Goal: Transaction & Acquisition: Purchase product/service

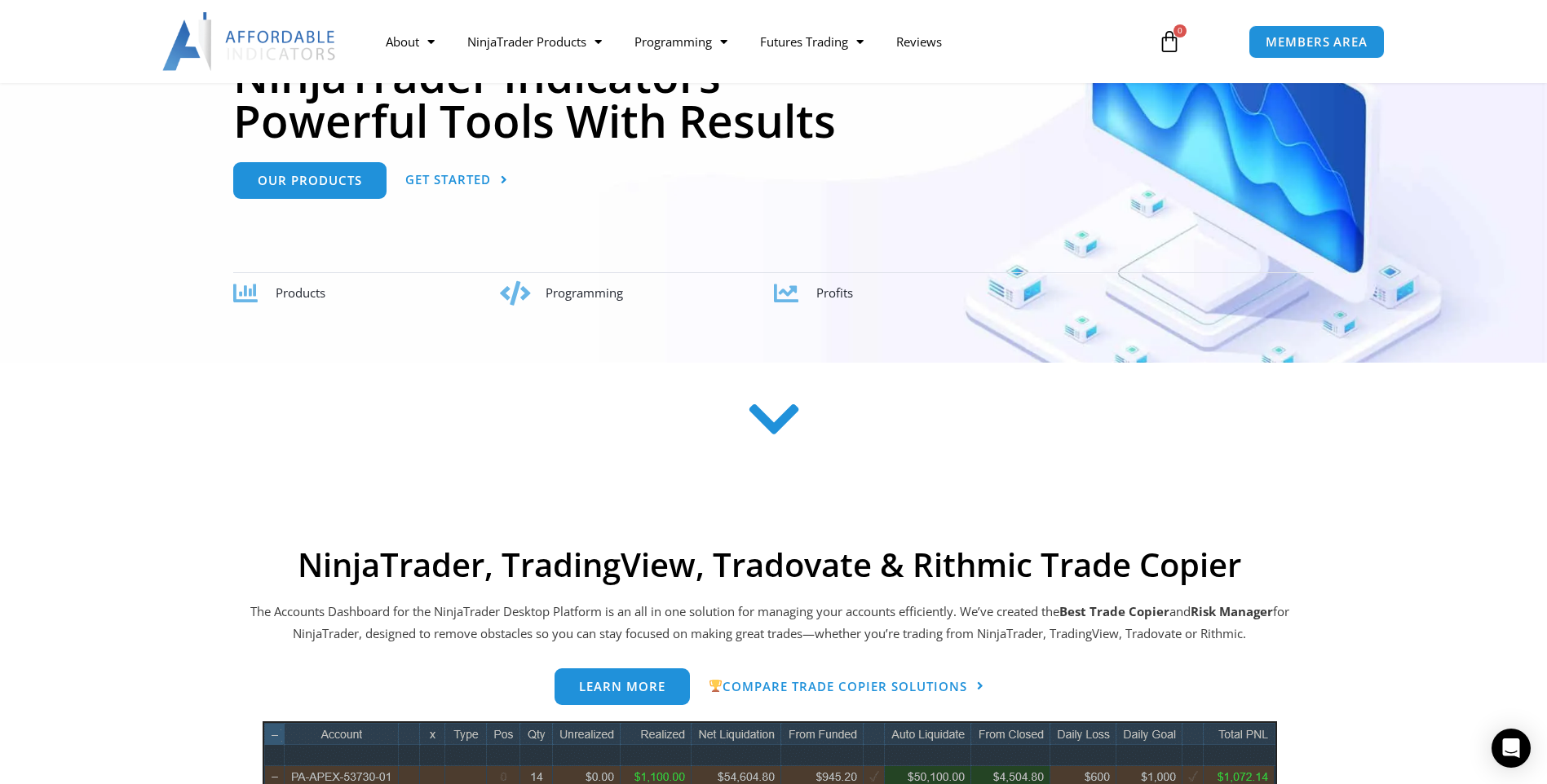
scroll to position [245, 0]
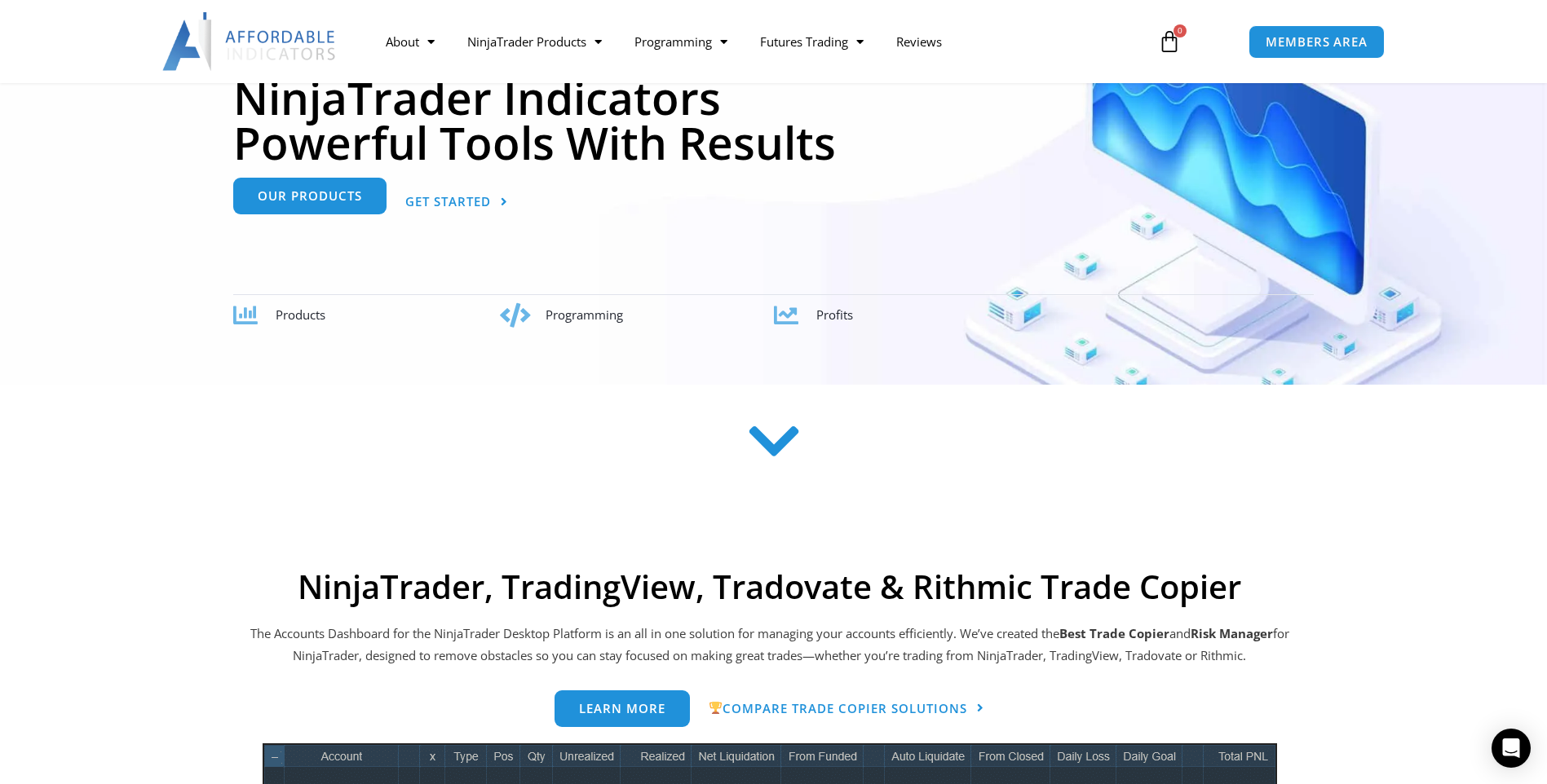
click at [306, 205] on link "Our Products" at bounding box center [310, 196] width 153 height 37
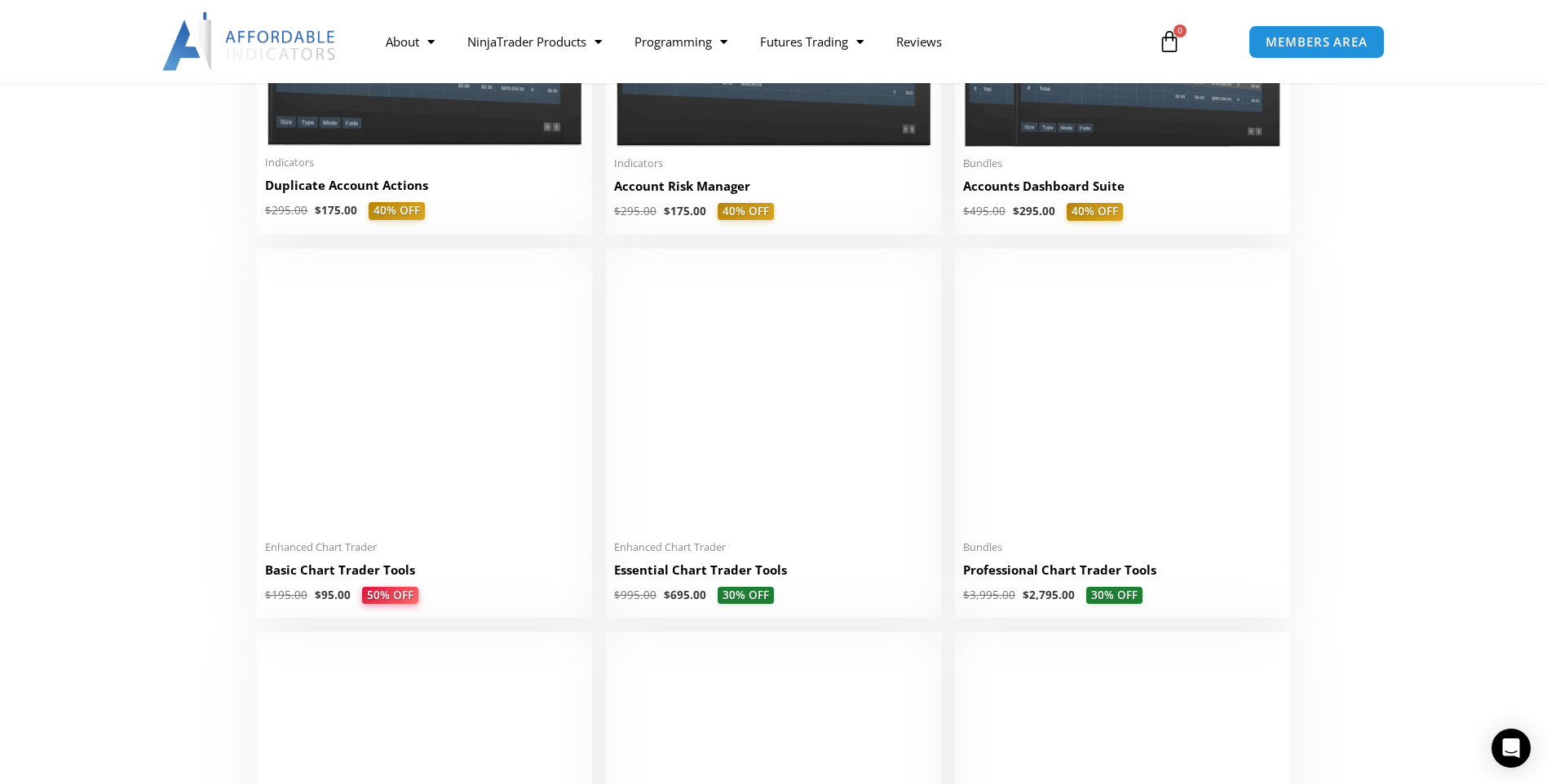
scroll to position [570, 0]
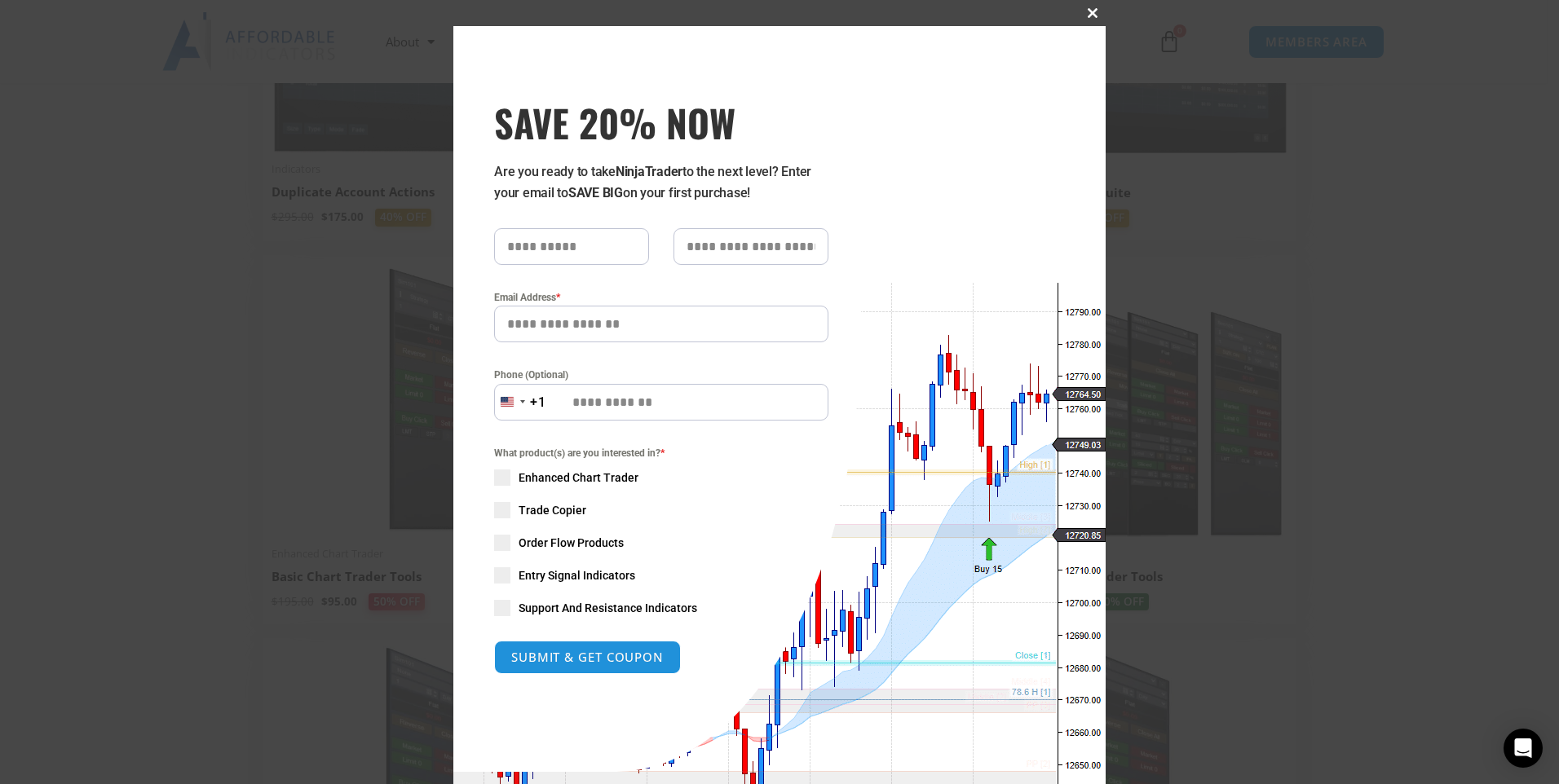
click at [1093, 10] on span "SAVE 20% NOW popup" at bounding box center [1092, 13] width 26 height 9
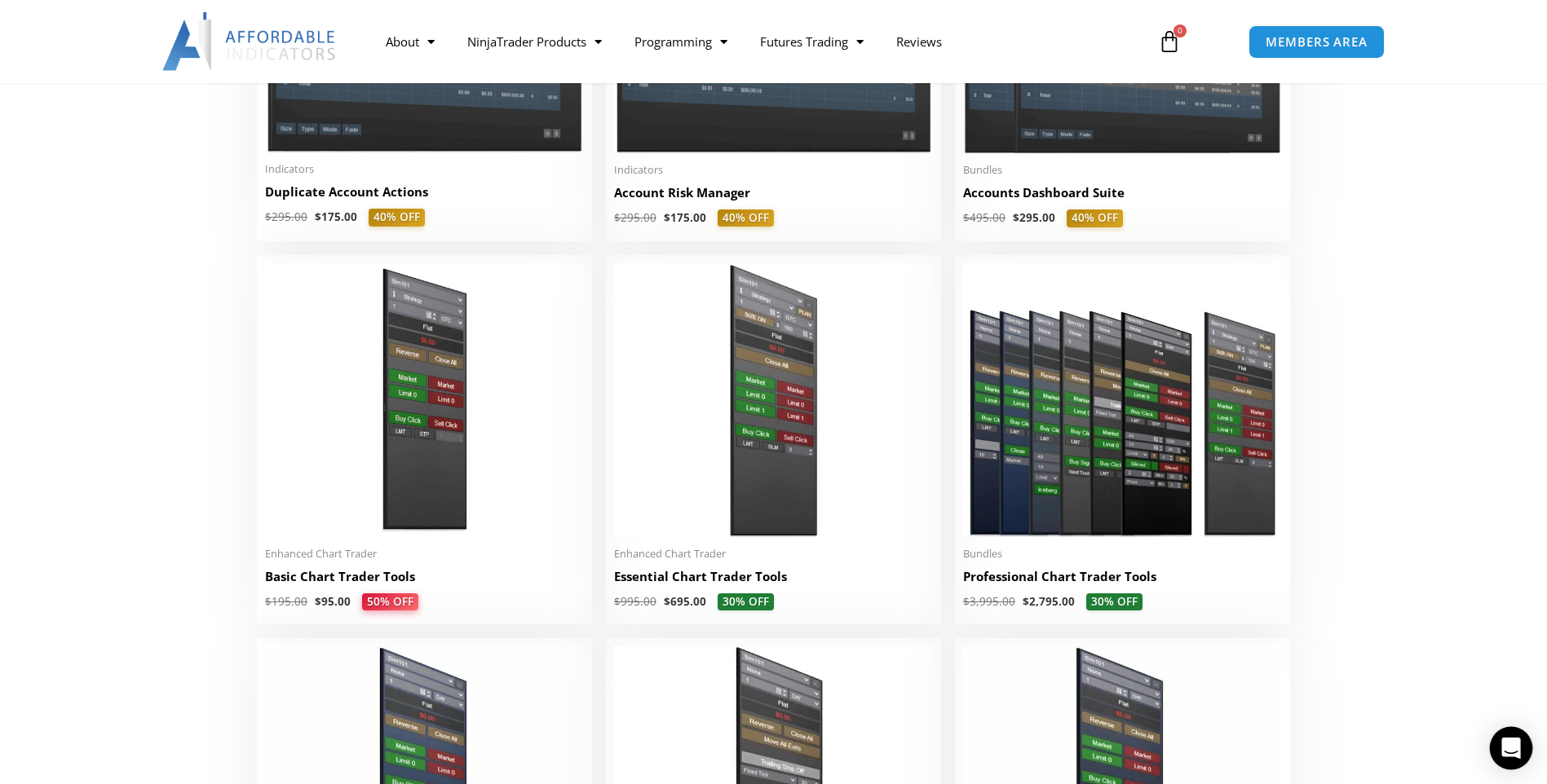
click at [1508, 749] on icon "Open Intercom Messenger" at bounding box center [1511, 748] width 19 height 21
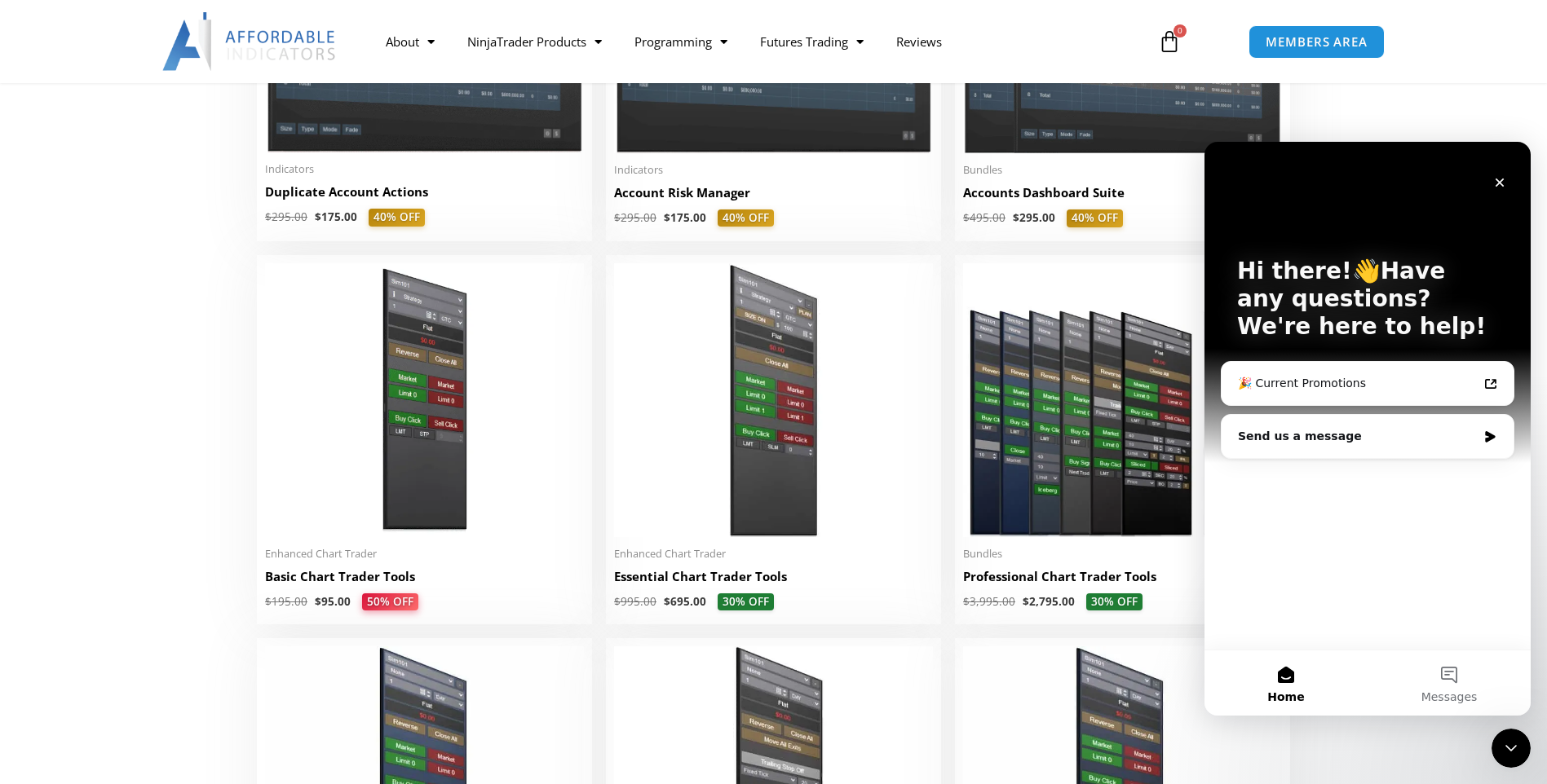
scroll to position [0, 0]
click at [1303, 388] on div "🎉 Current Promotions" at bounding box center [1358, 383] width 240 height 17
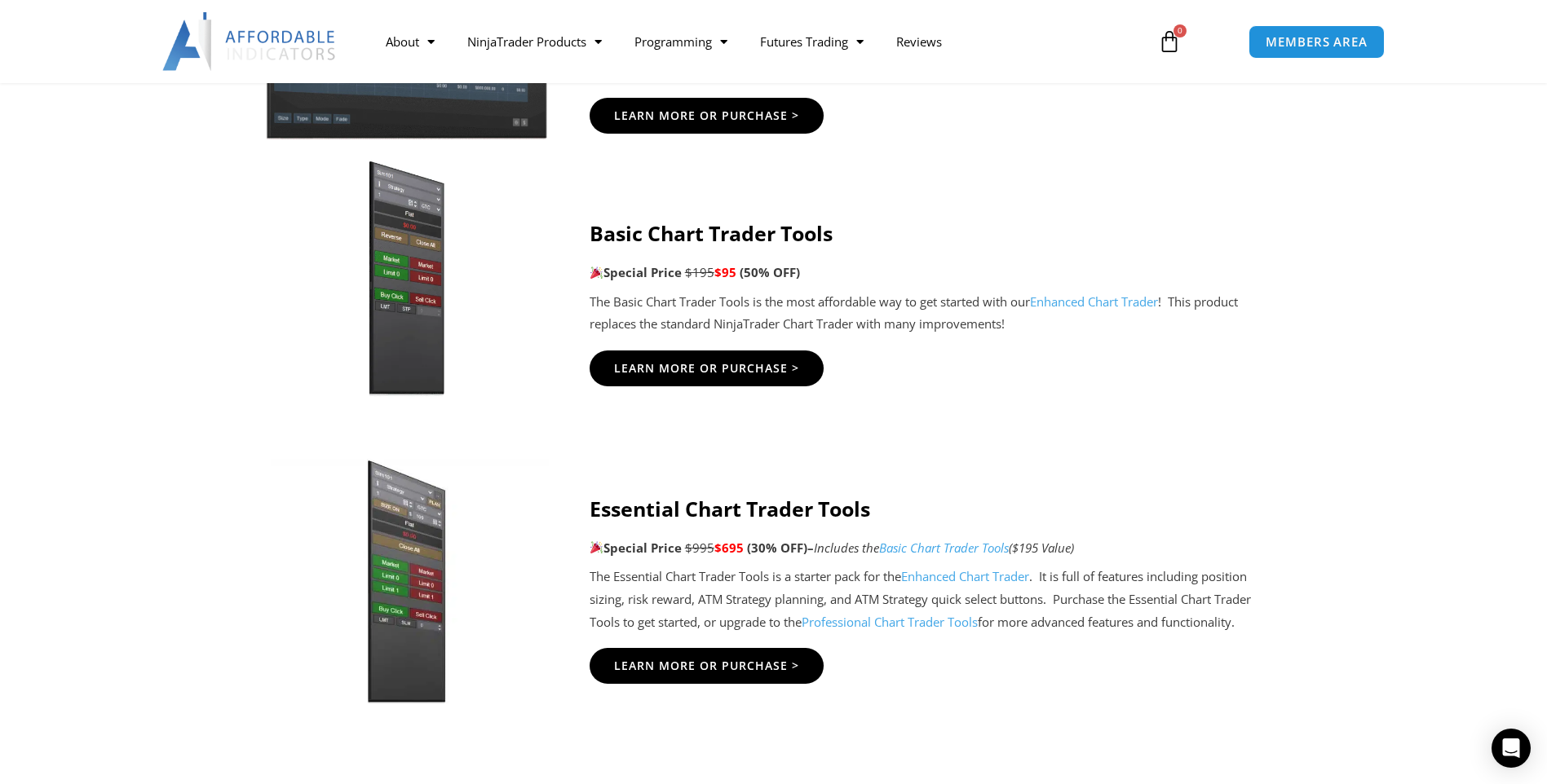
scroll to position [1304, 0]
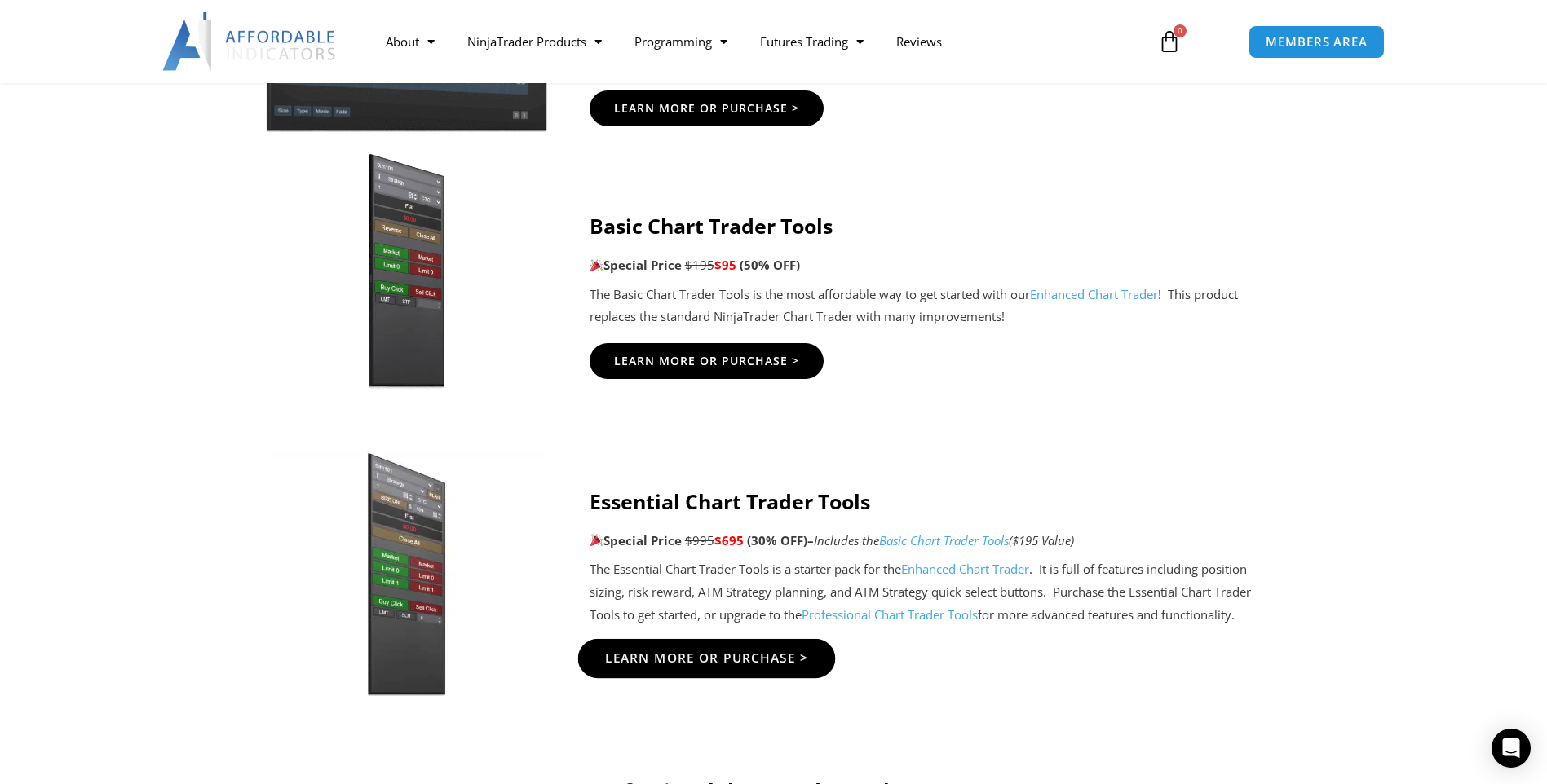
click at [681, 663] on span "Learn More Or Purchase >" at bounding box center [706, 658] width 204 height 12
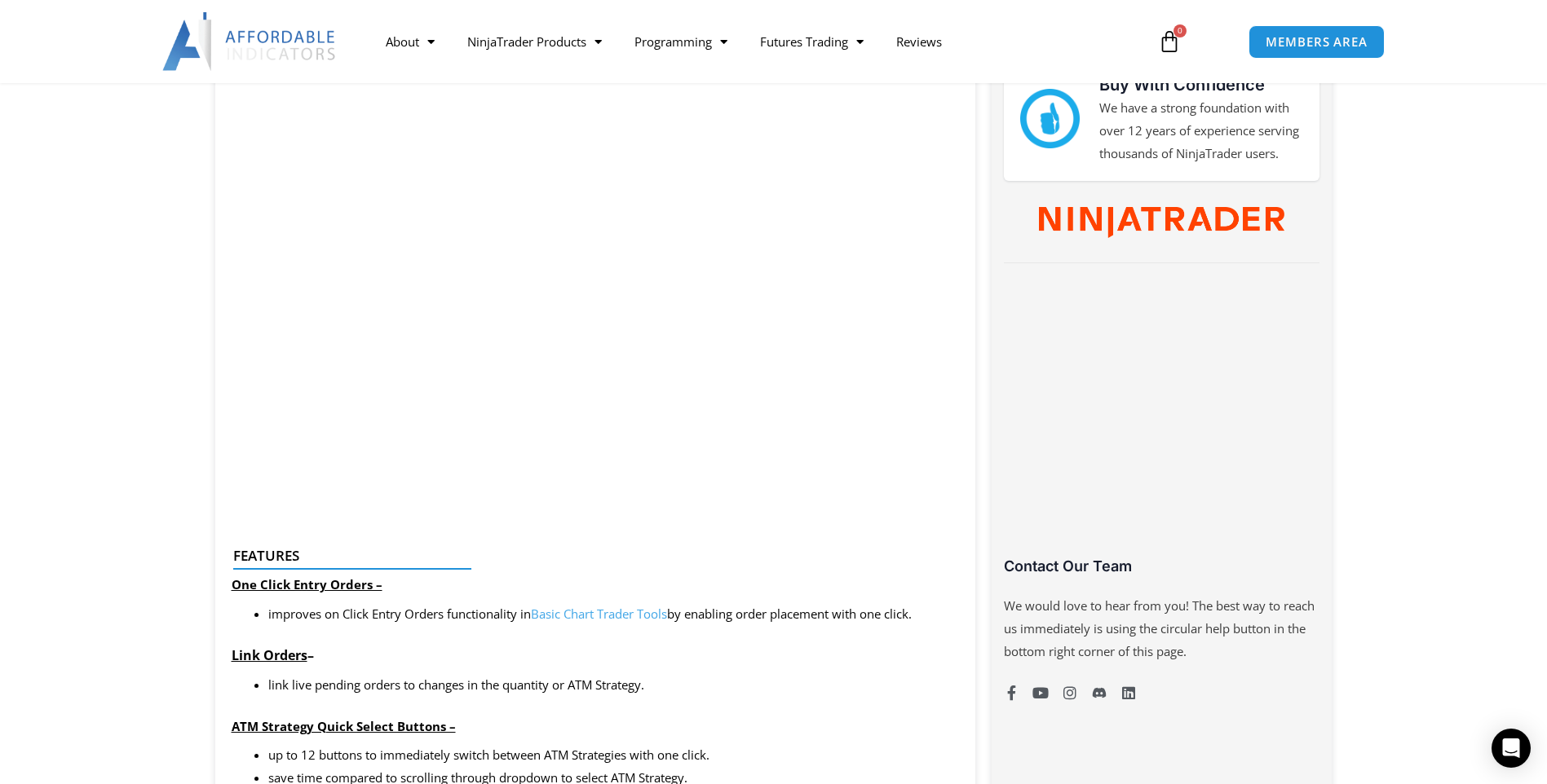
scroll to position [734, 0]
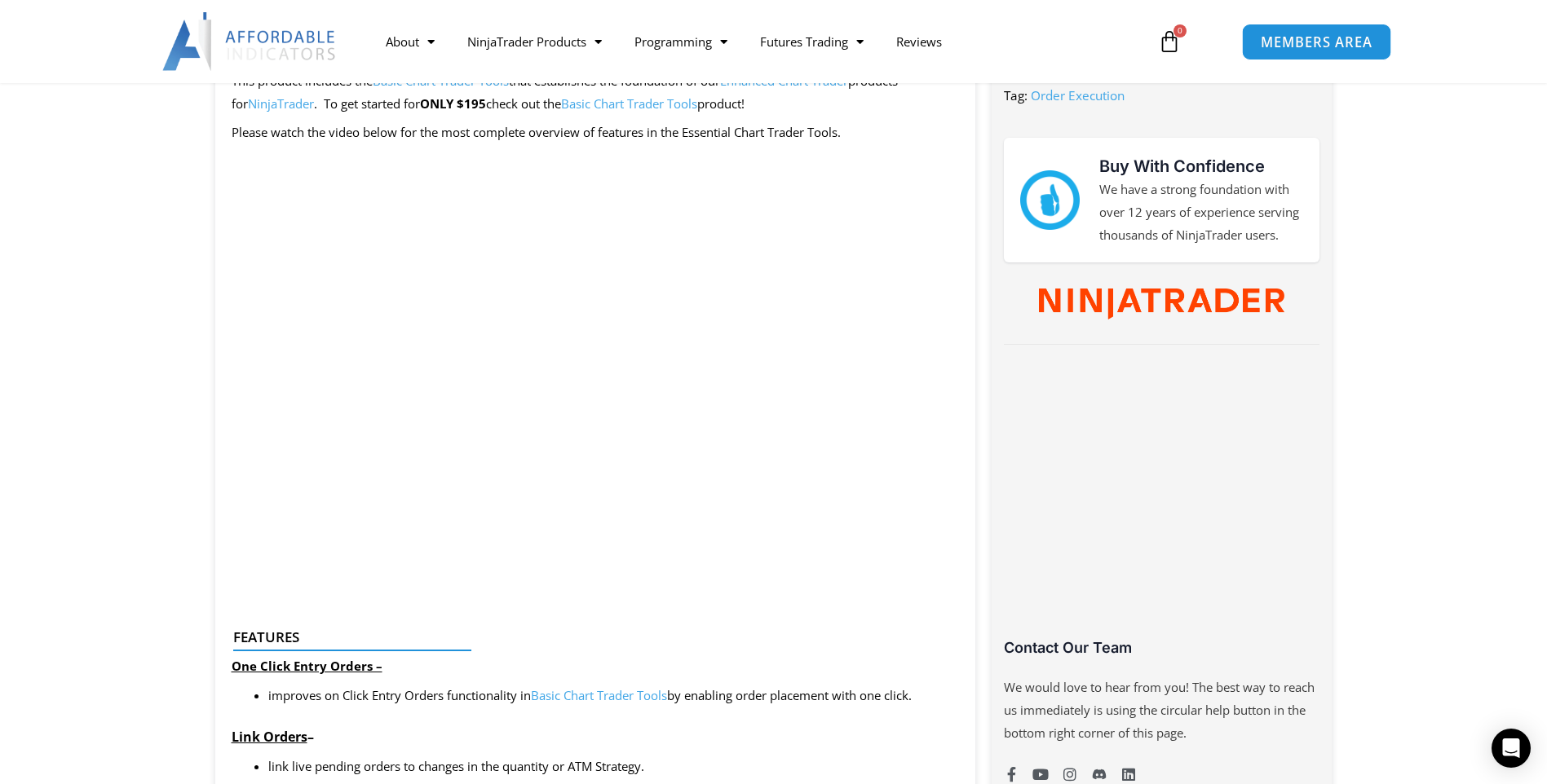
click at [1319, 47] on span "MEMBERS AREA" at bounding box center [1317, 42] width 112 height 14
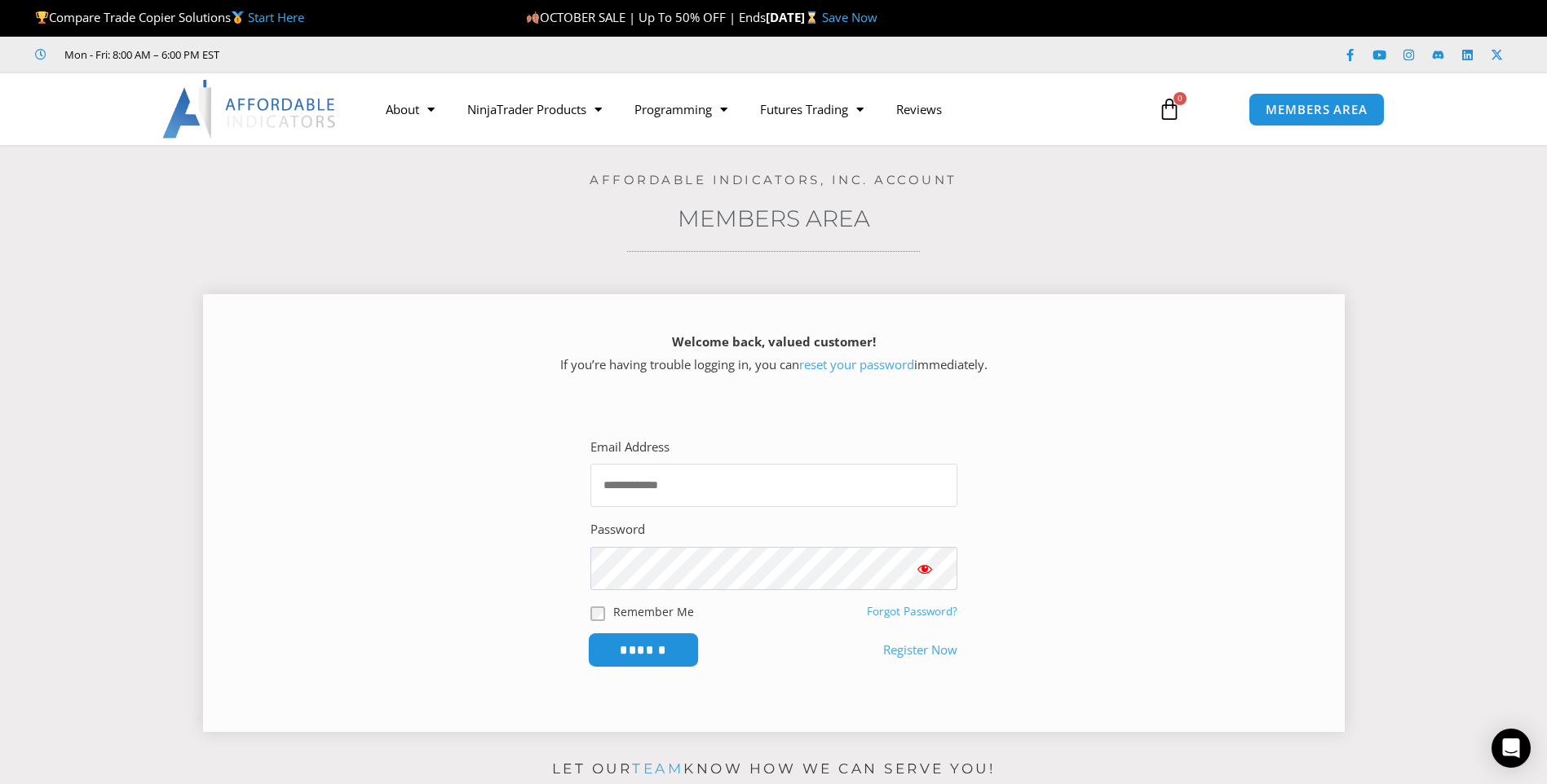
type input "**********"
click at [651, 649] on input "******" at bounding box center [643, 650] width 112 height 35
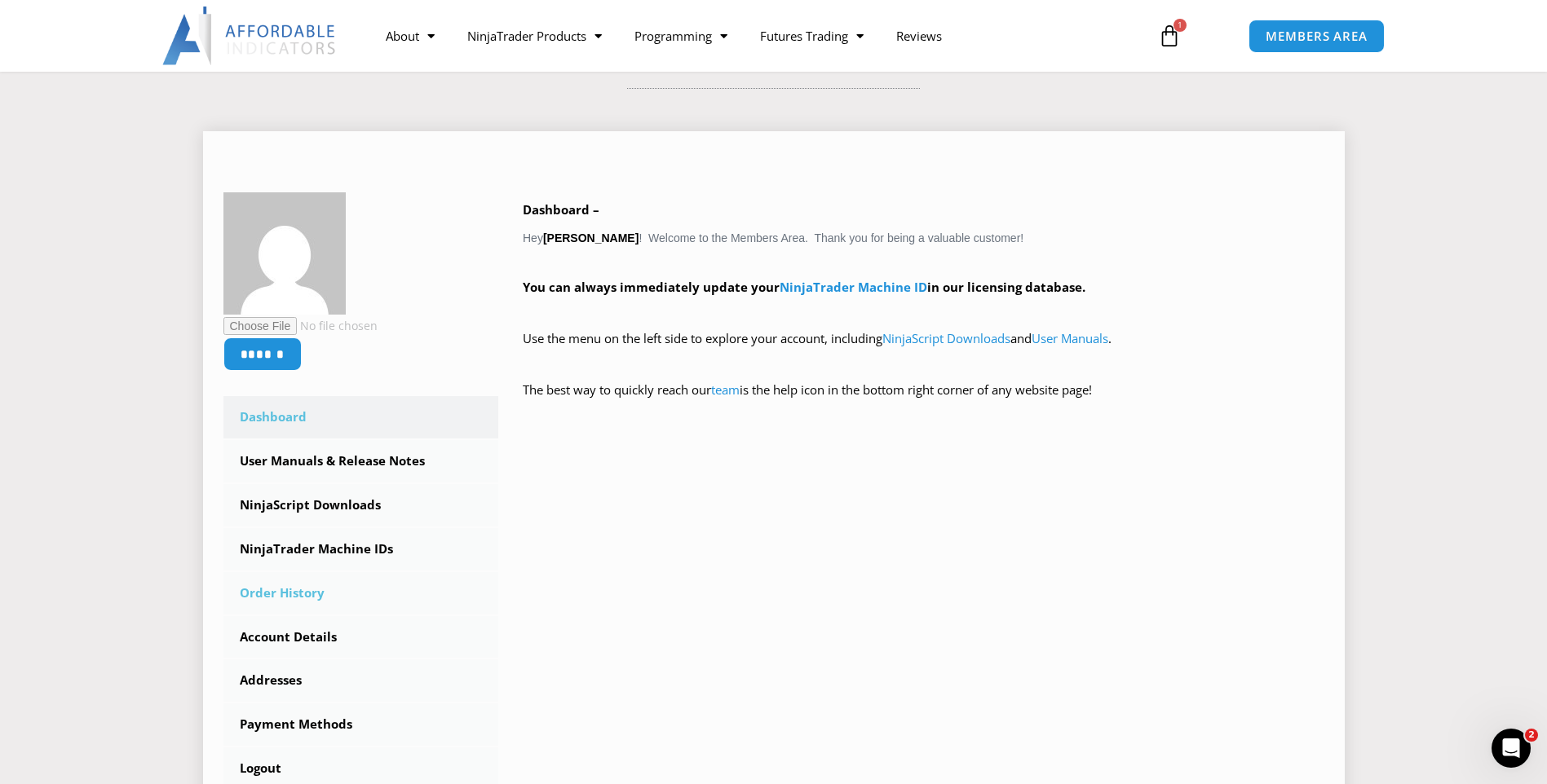
click at [297, 592] on link "Order History" at bounding box center [361, 593] width 275 height 43
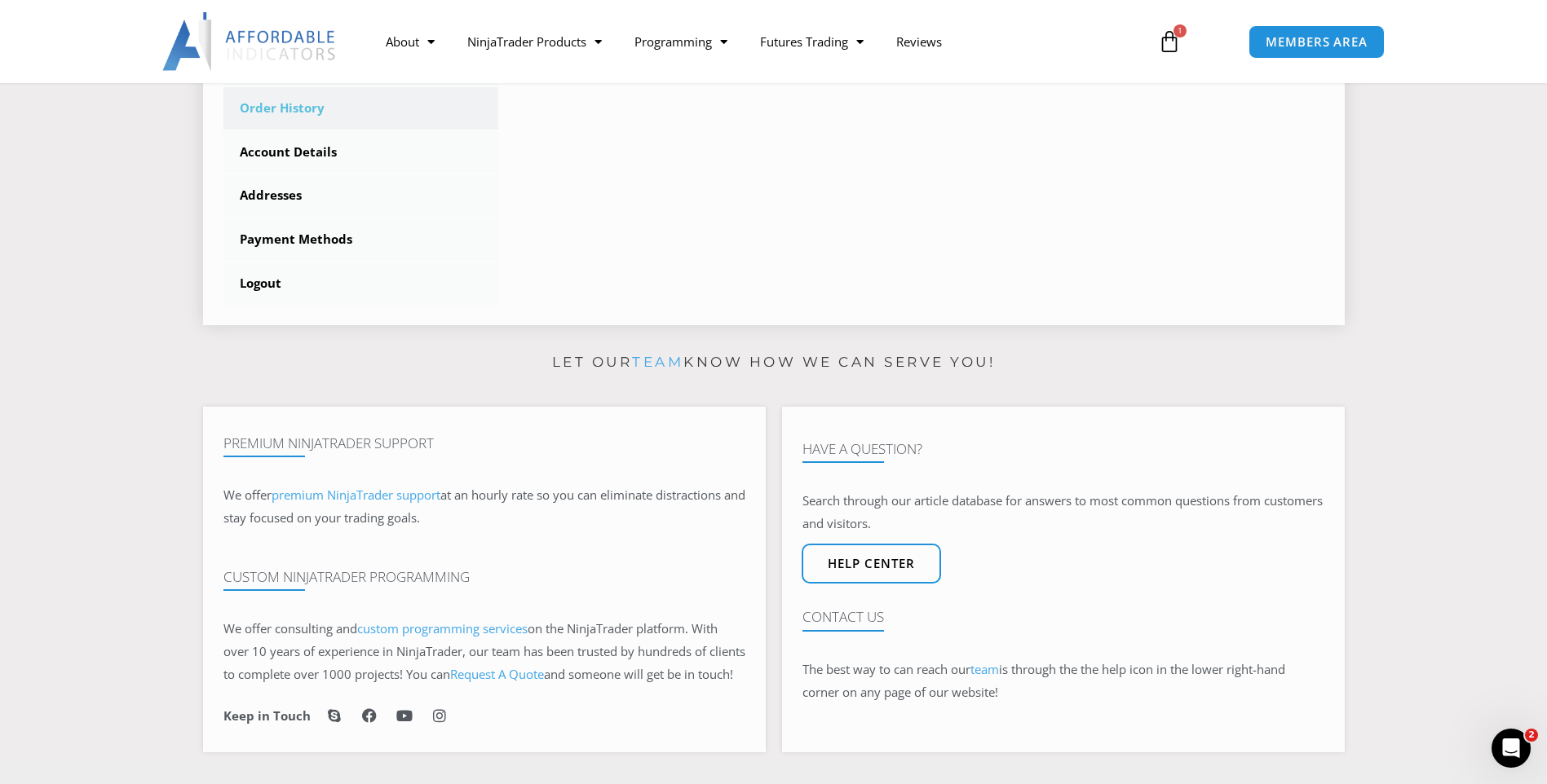
scroll to position [652, 0]
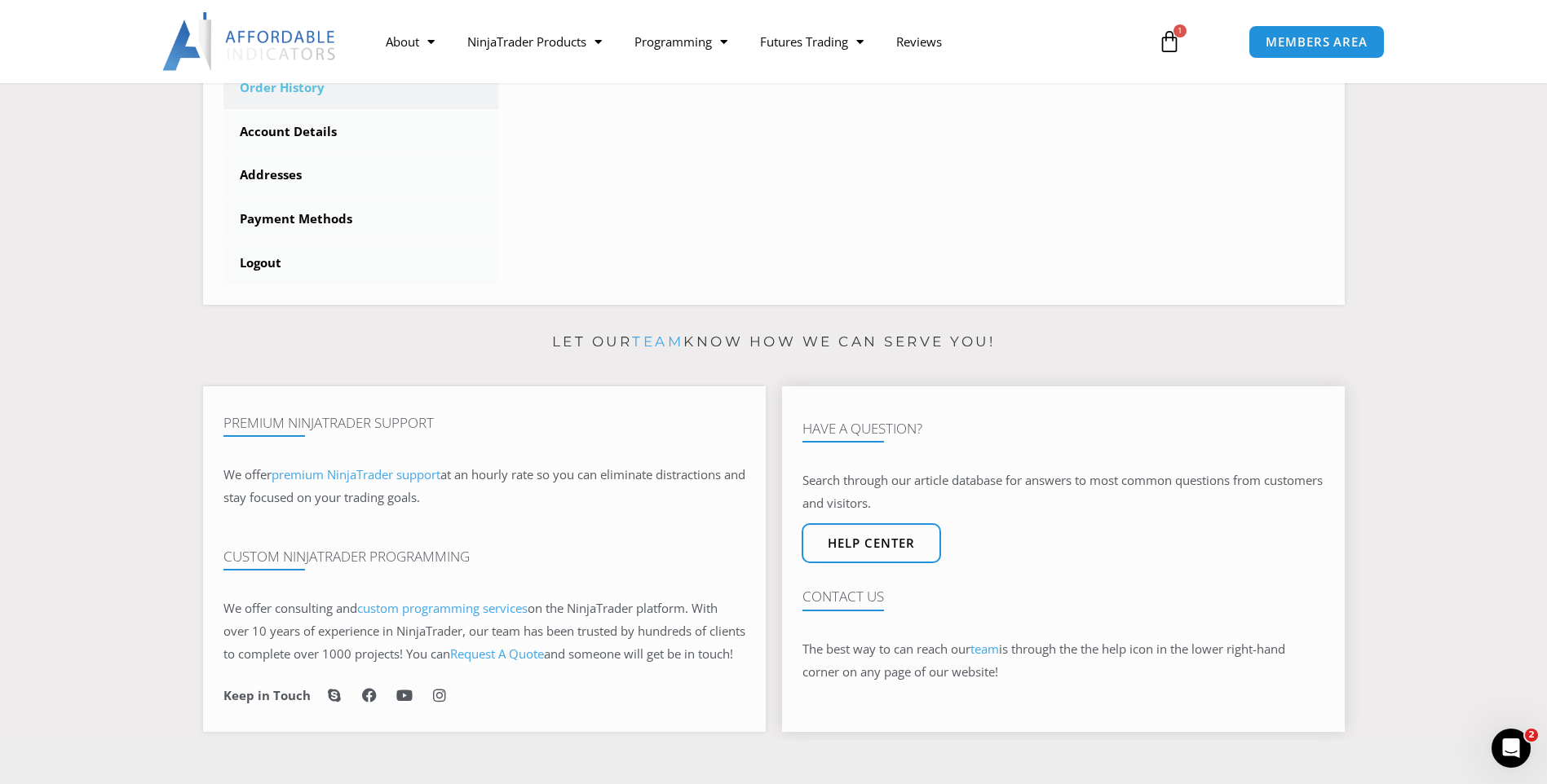
click at [990, 657] on link "team" at bounding box center [985, 648] width 28 height 16
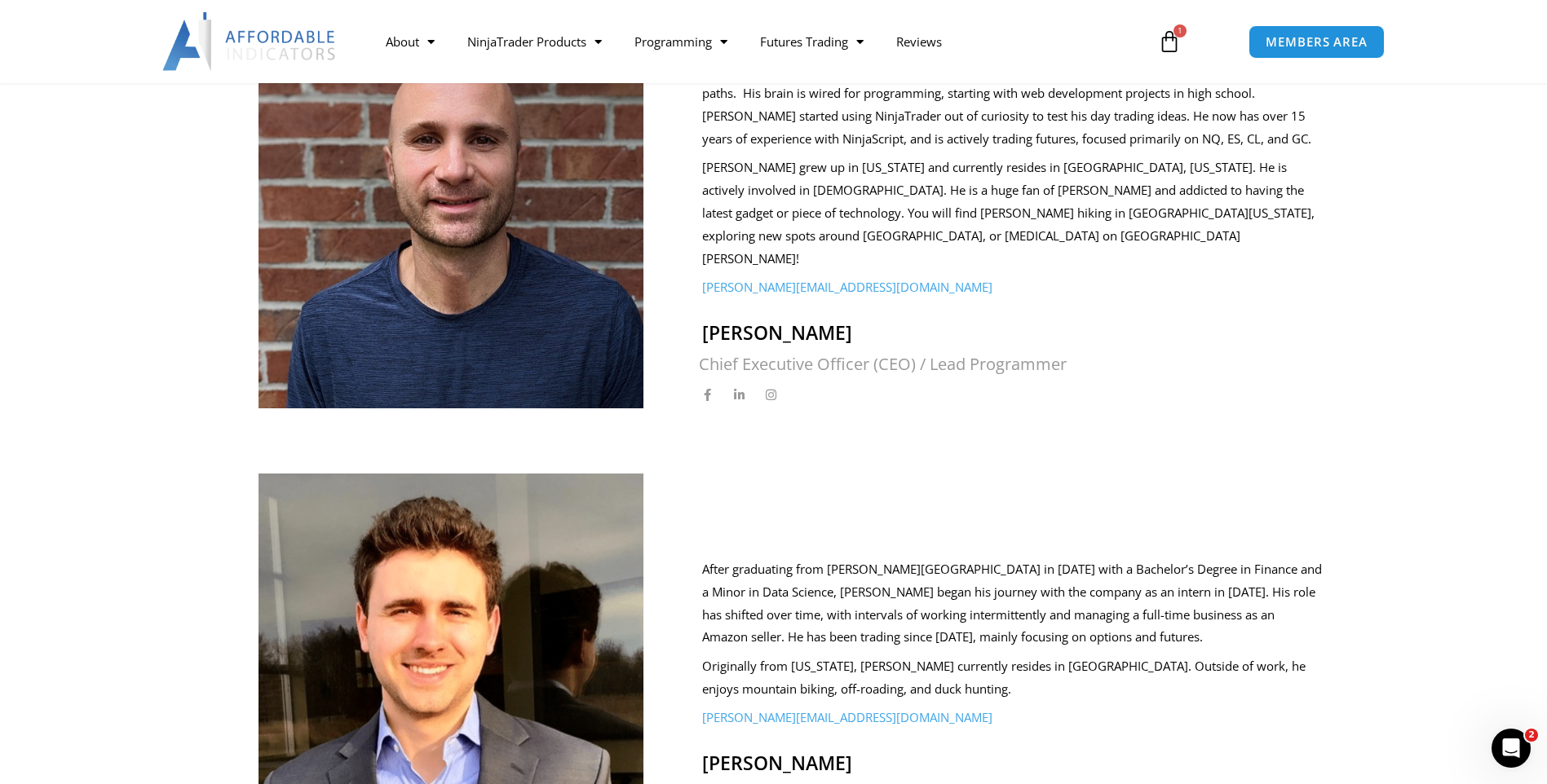
scroll to position [489, 0]
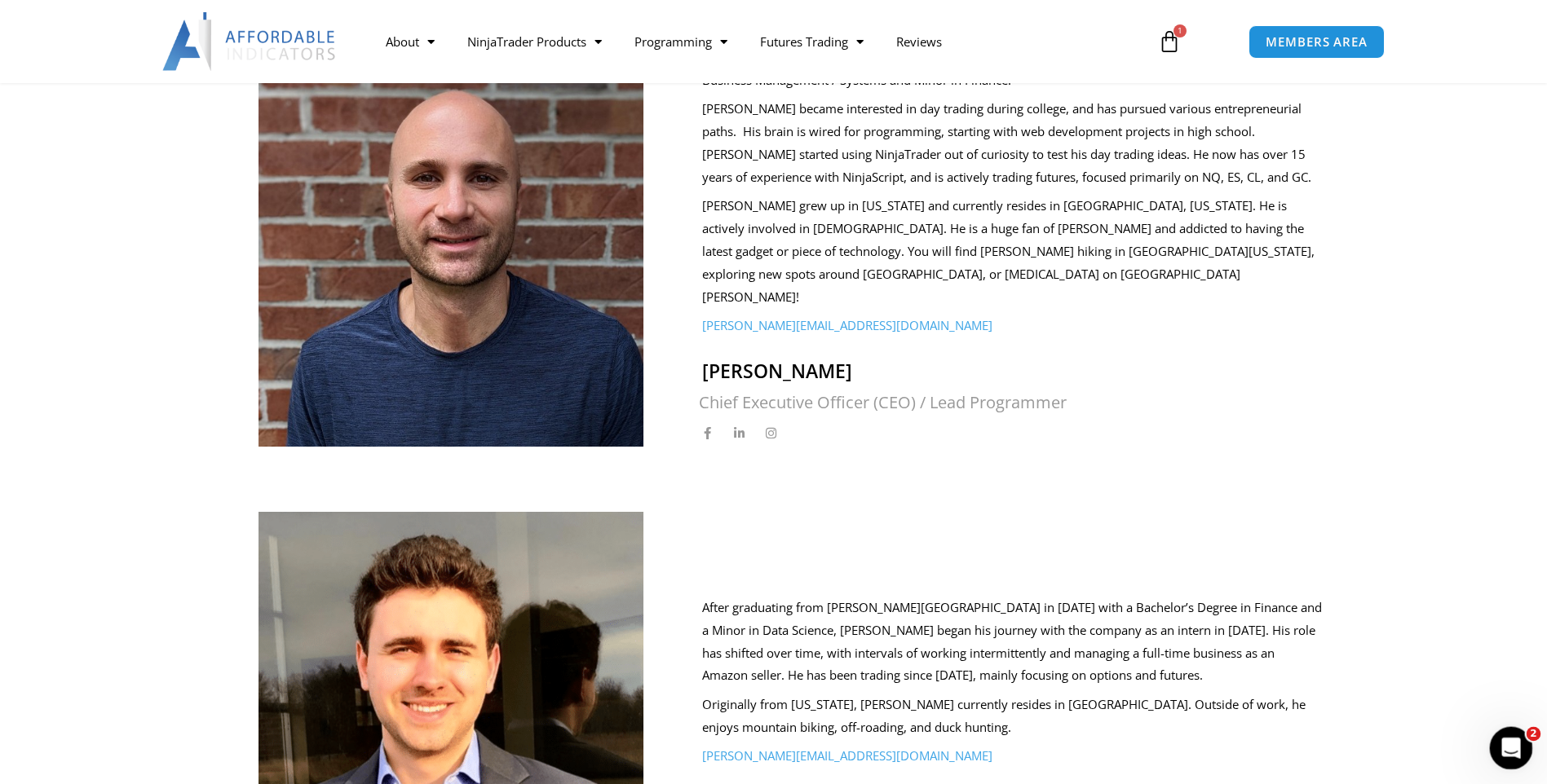
click at [1510, 742] on icon "Open Intercom Messenger" at bounding box center [1509, 746] width 11 height 13
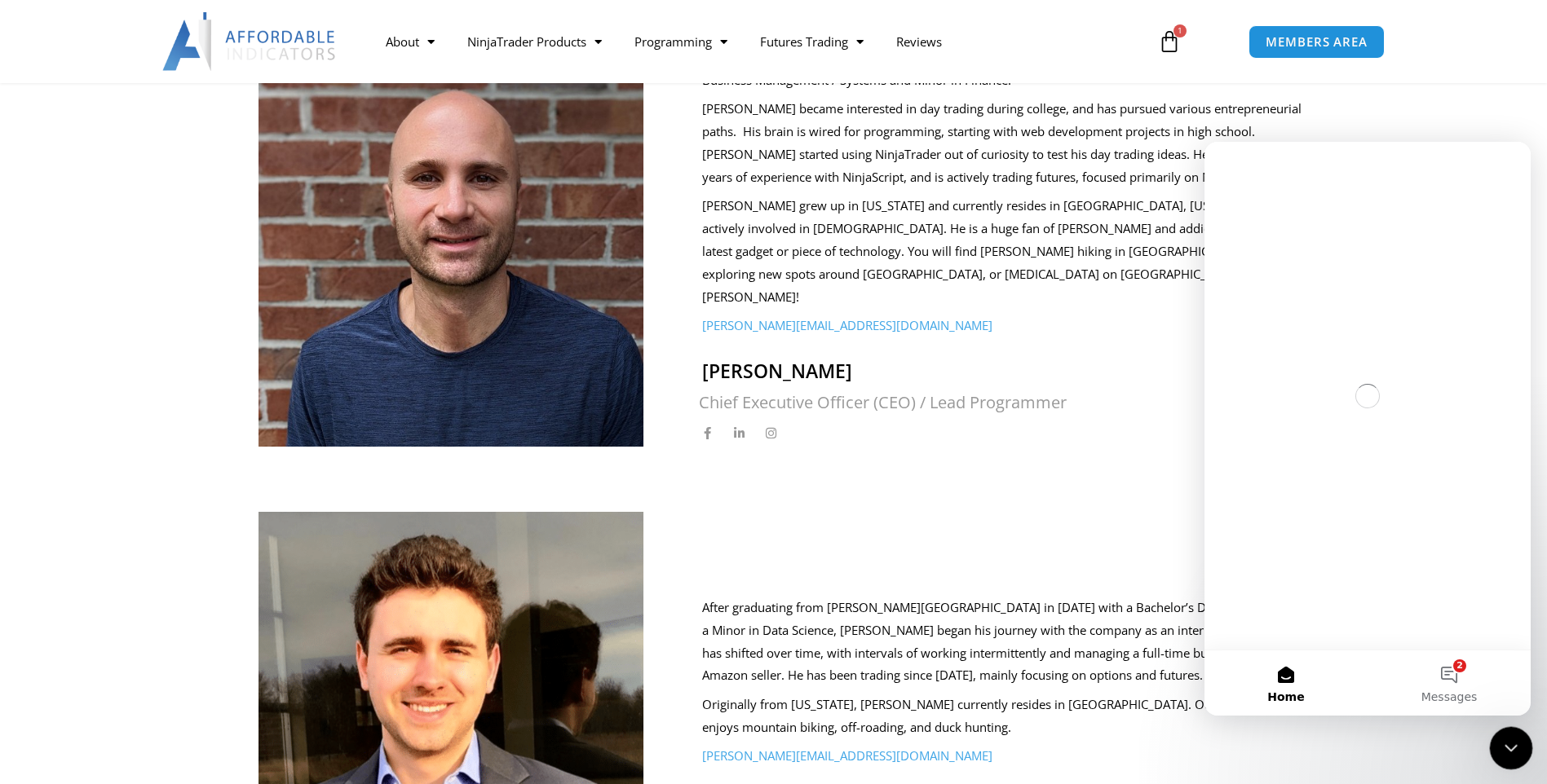
scroll to position [0, 0]
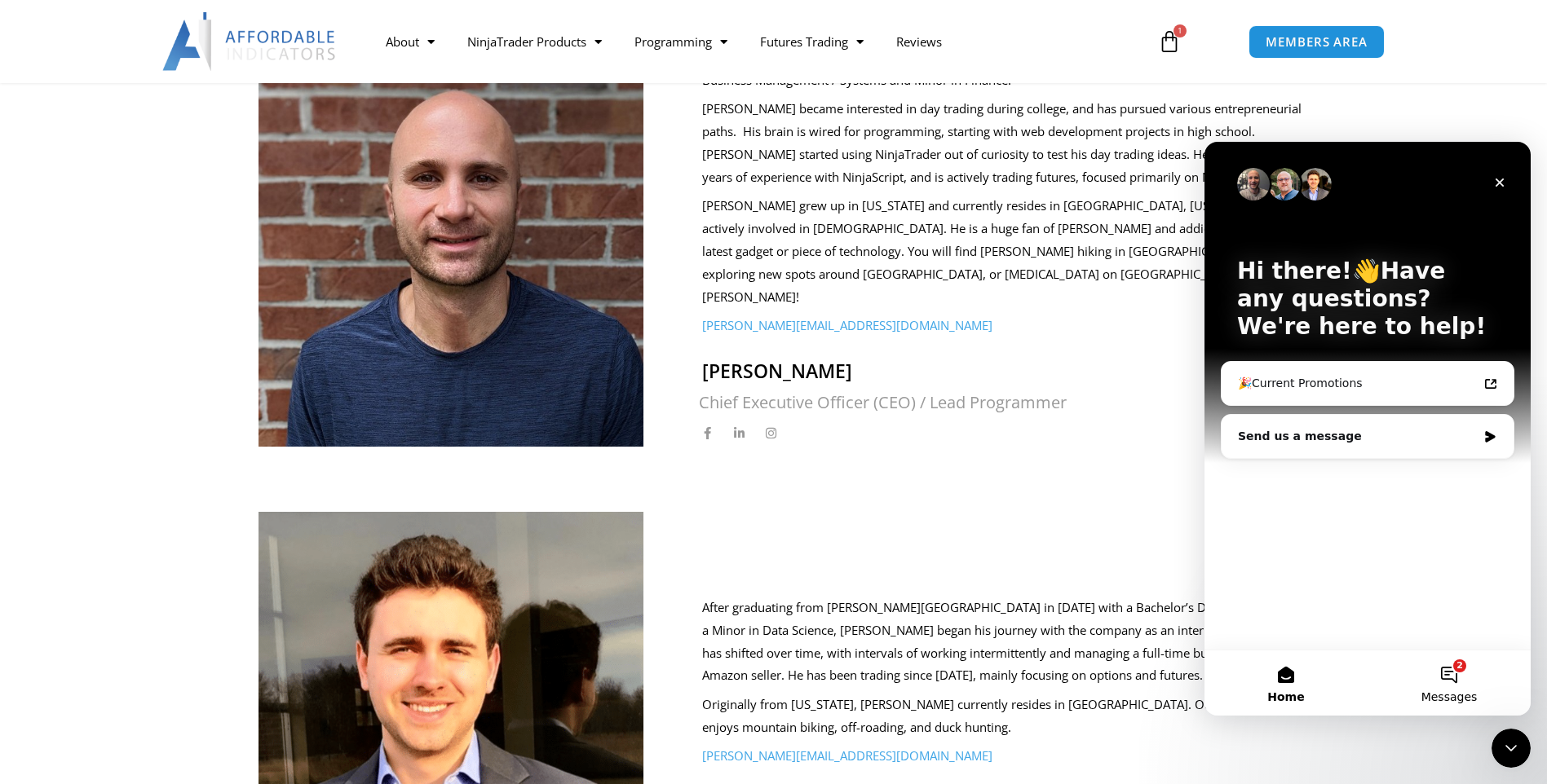
click at [1462, 679] on button "2 Messages" at bounding box center [1449, 682] width 163 height 65
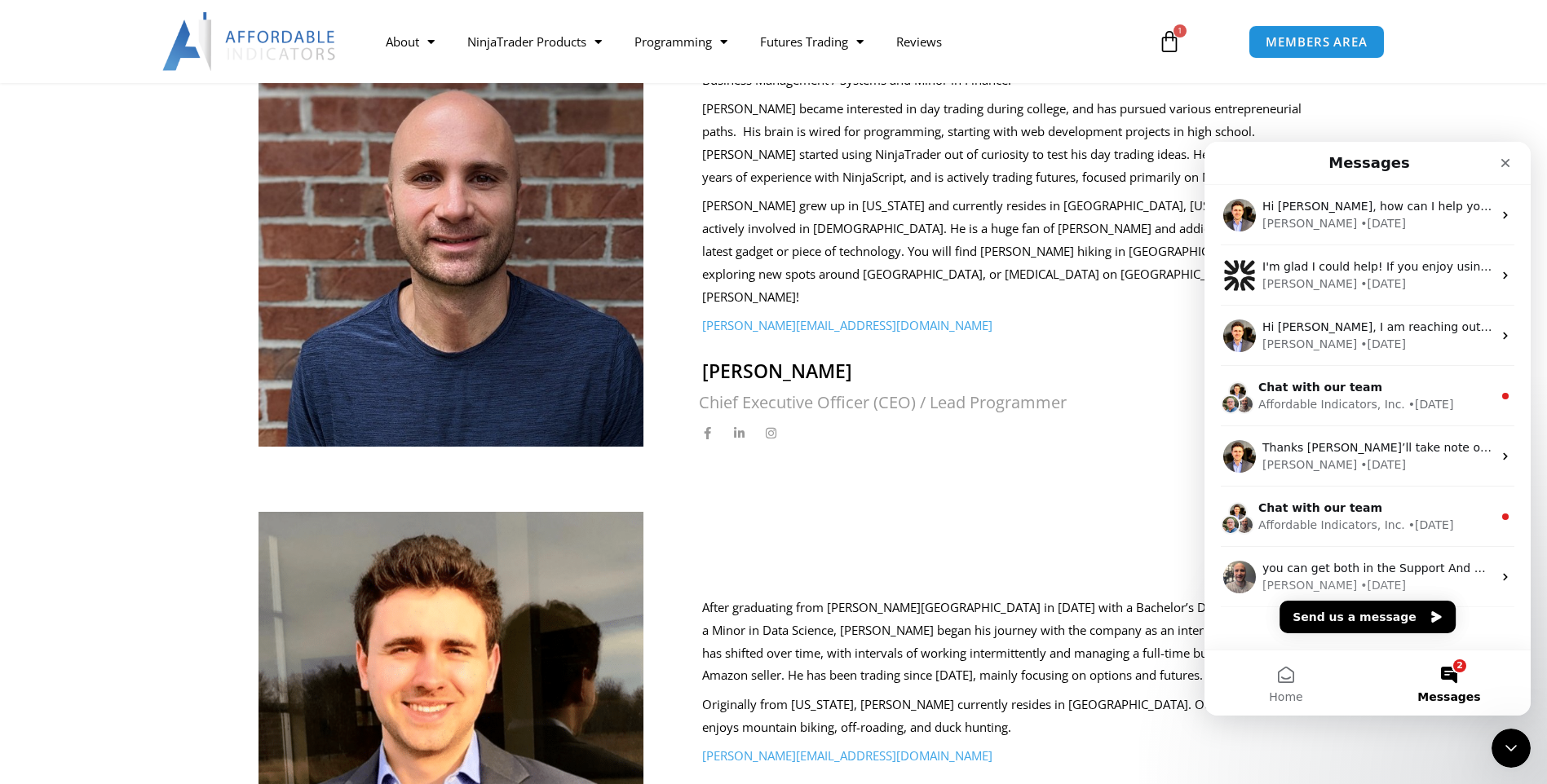
click at [1462, 679] on button "2 Messages" at bounding box center [1449, 682] width 163 height 65
click at [1345, 612] on button "Send us a message" at bounding box center [1368, 617] width 177 height 32
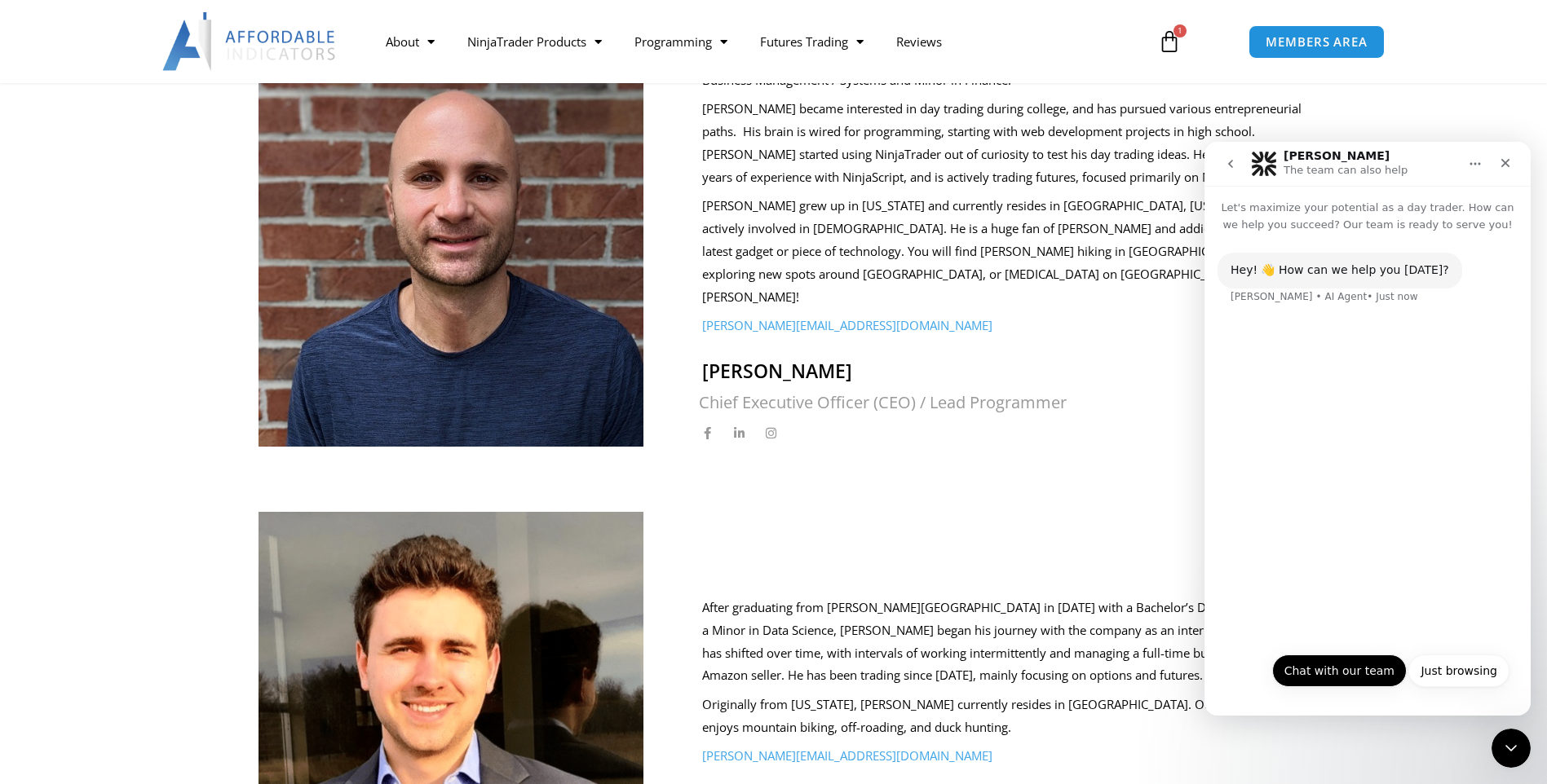
click at [1345, 665] on button "Chat with our team" at bounding box center [1340, 671] width 135 height 32
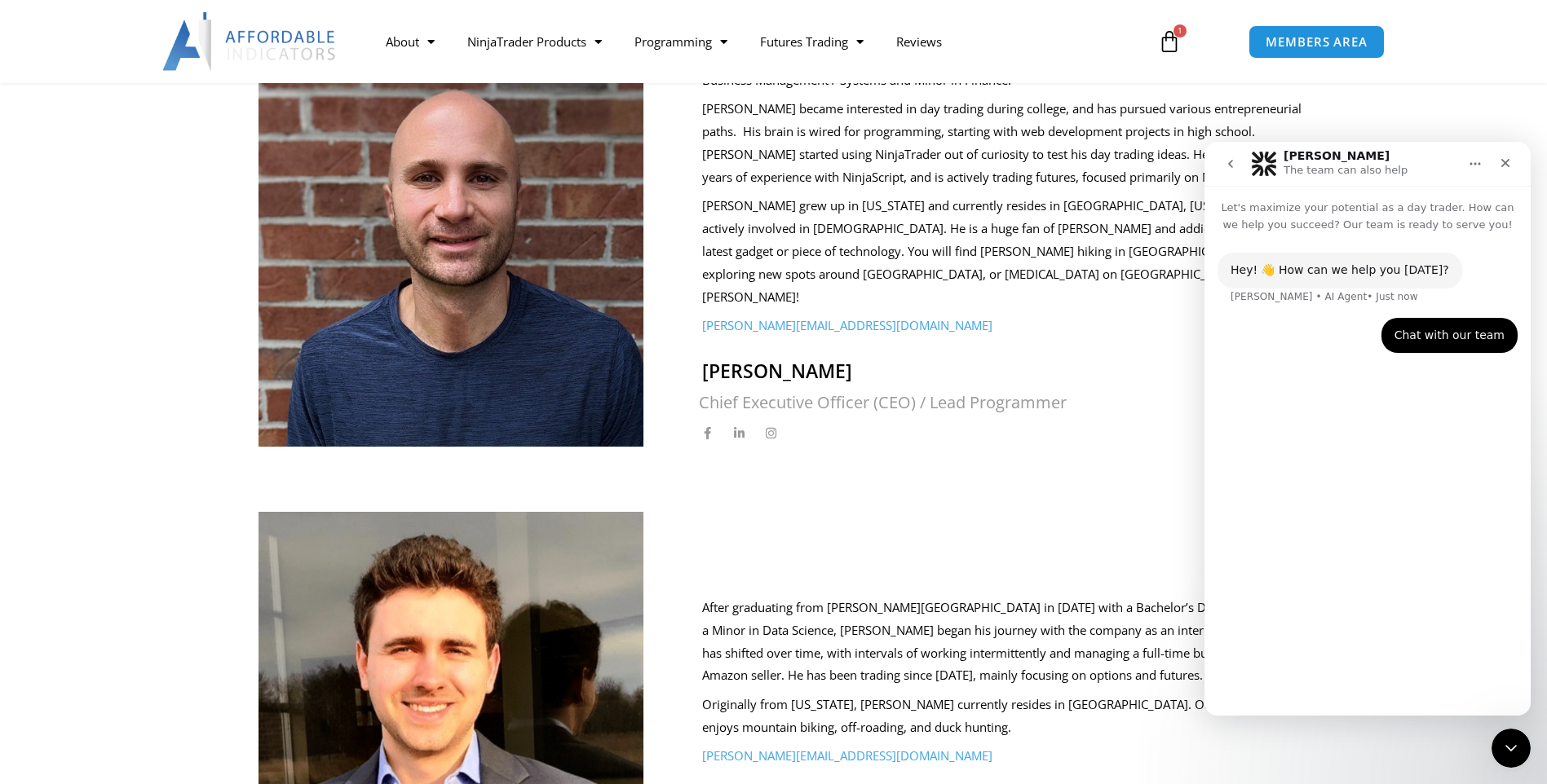
drag, startPoint x: 141, startPoint y: 523, endPoint x: 1096, endPoint y: 508, distance: 955.1
click at [1096, 545] on div "After graduating from Taylor University in 2021 with a Bachelor’s Degree in Fin…" at bounding box center [1000, 720] width 645 height 351
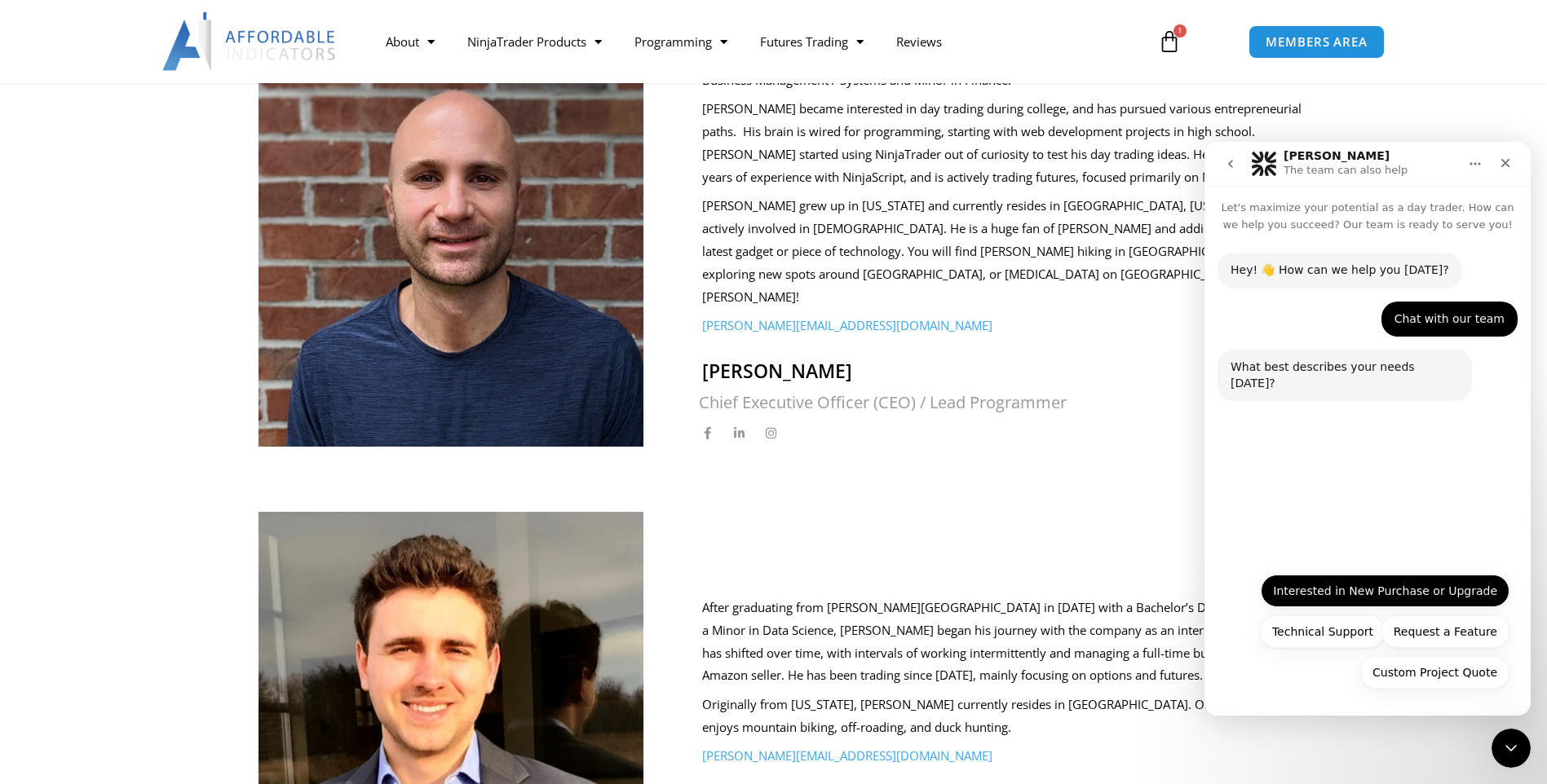
click at [1403, 592] on button "Interested in New Purchase or Upgrade" at bounding box center [1386, 591] width 249 height 32
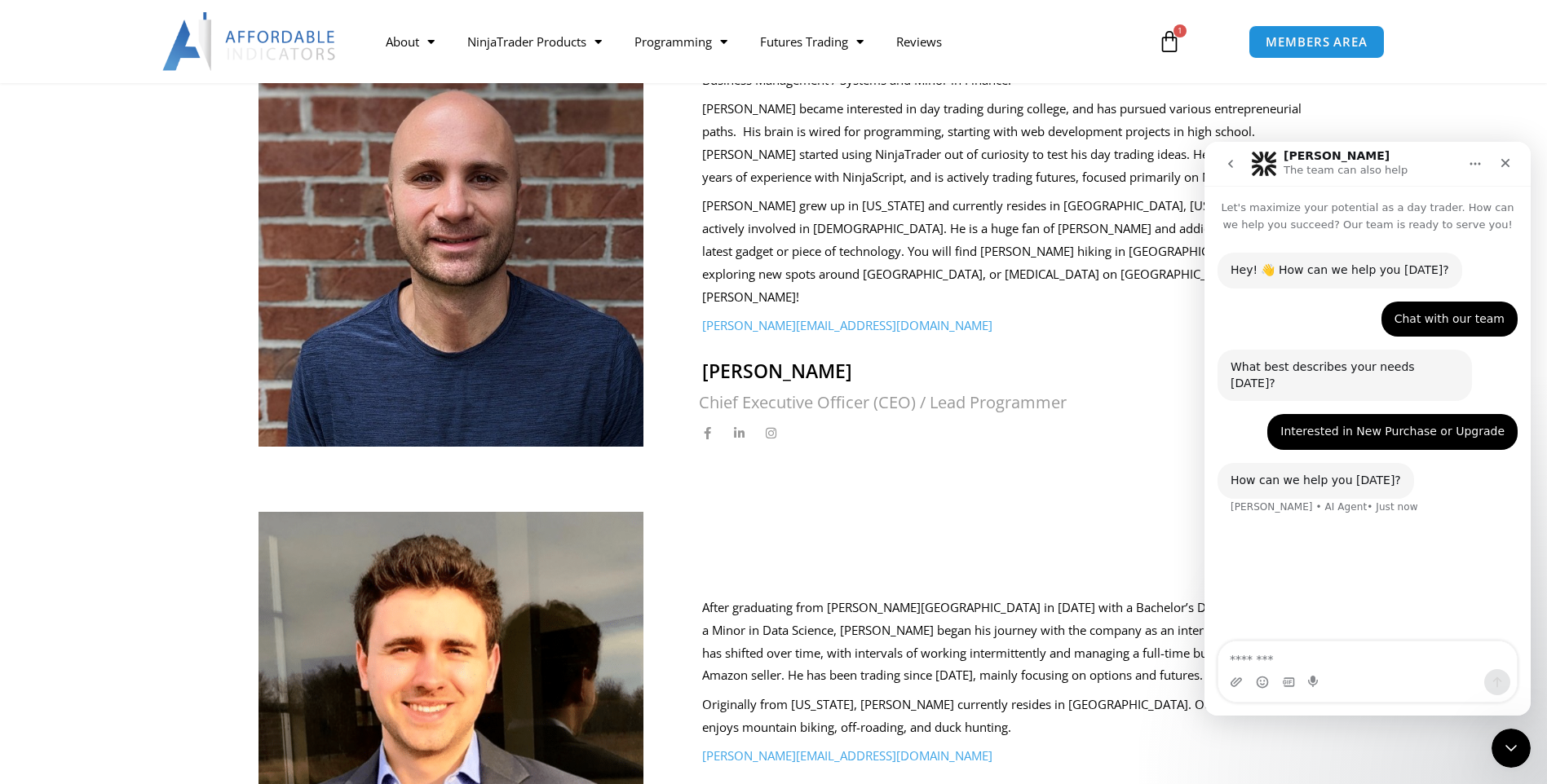
click at [1316, 658] on textarea "Message…" at bounding box center [1368, 655] width 298 height 28
type textarea "*"
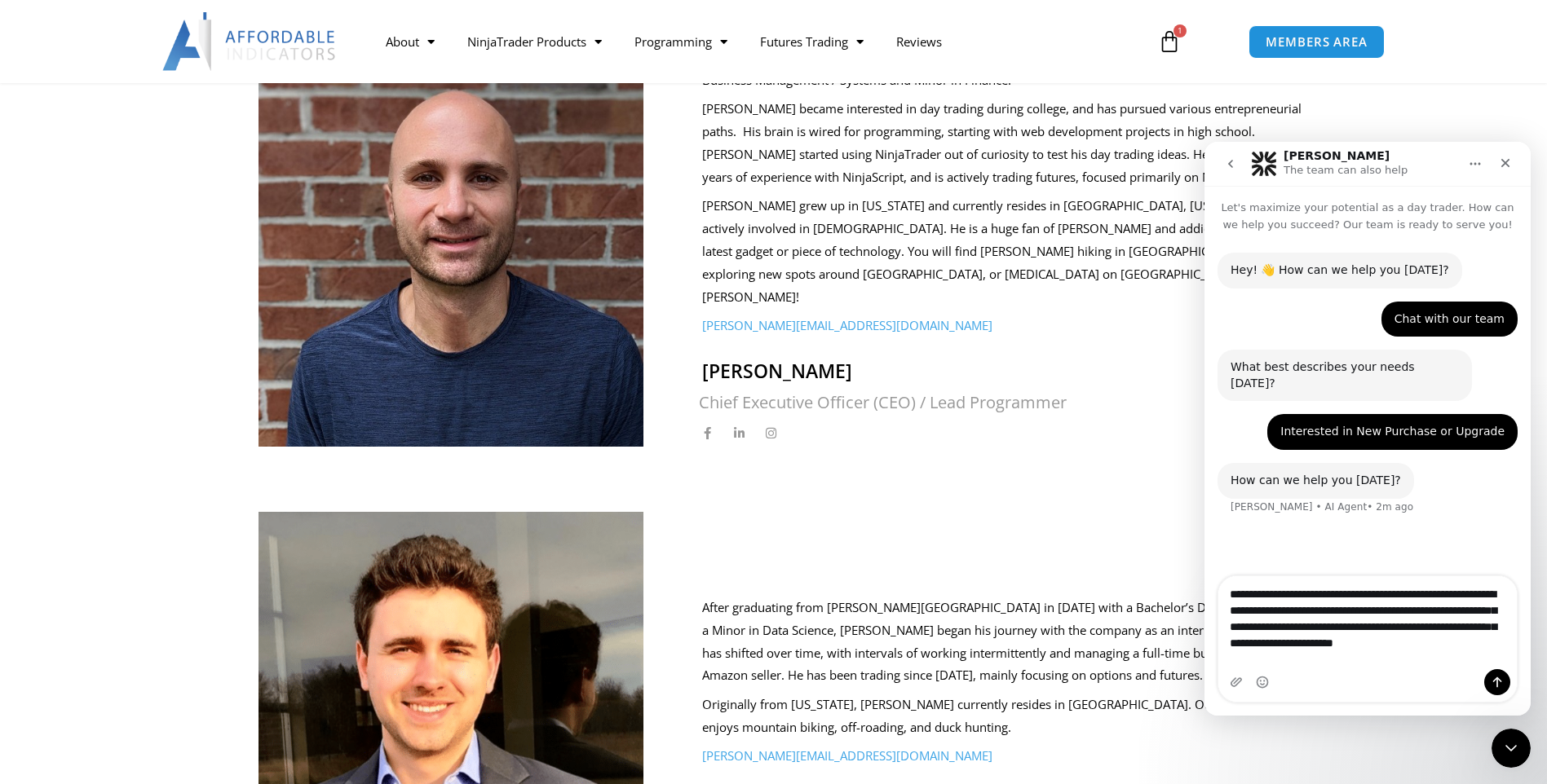
type textarea "**********"
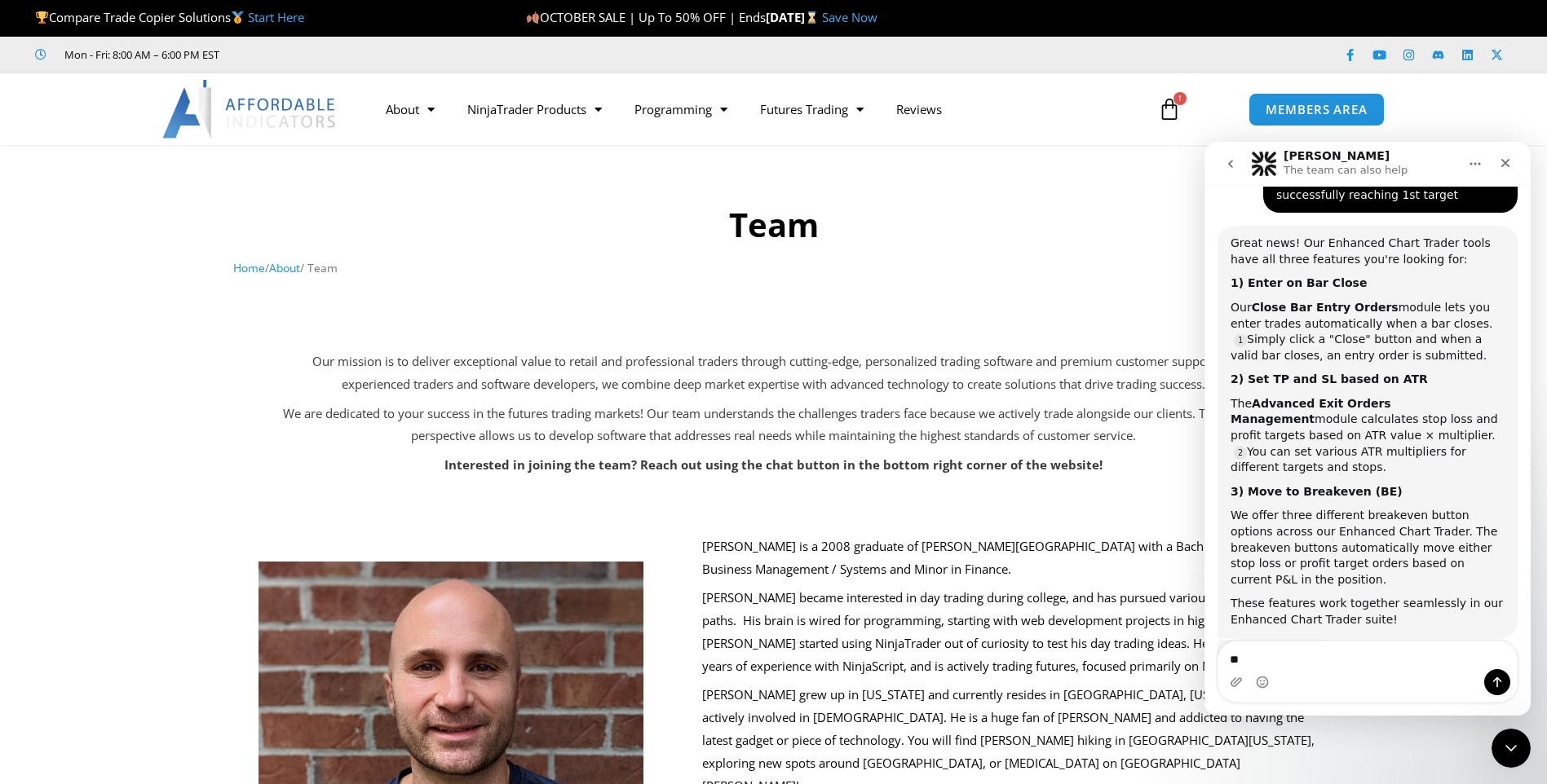
type textarea "***"
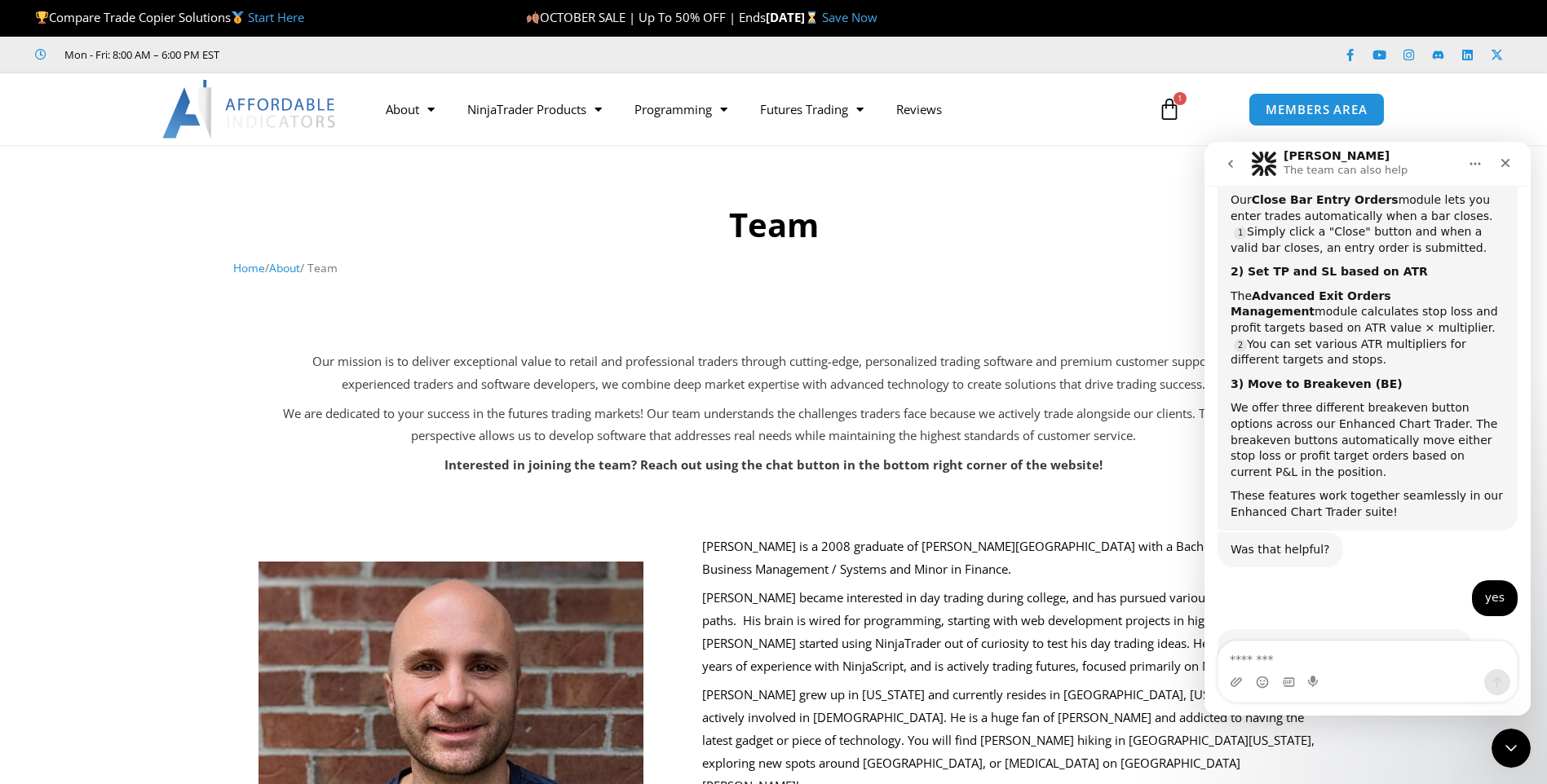
scroll to position [532, 0]
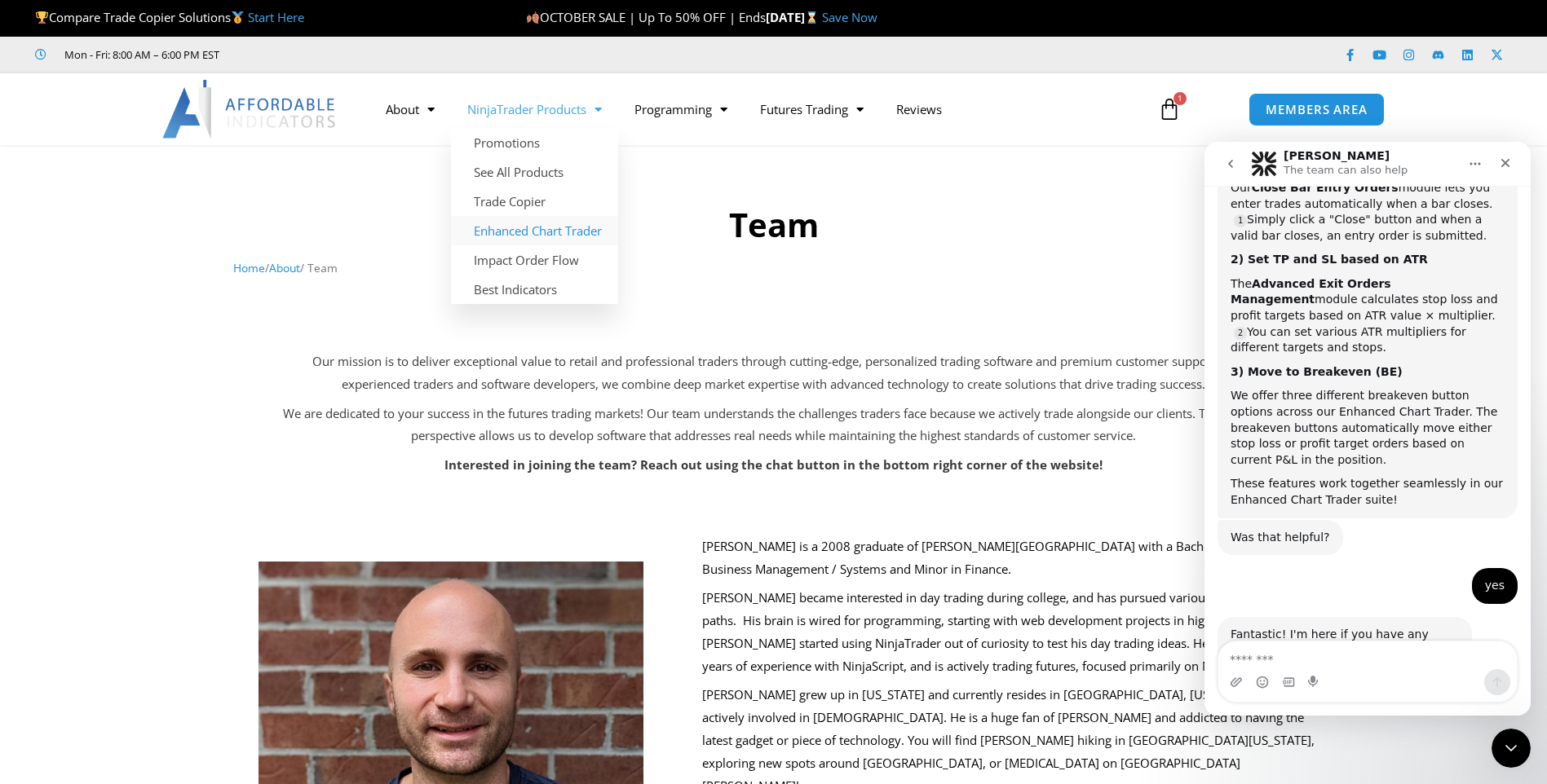
click at [560, 234] on link "Enhanced Chart Trader" at bounding box center [535, 231] width 167 height 29
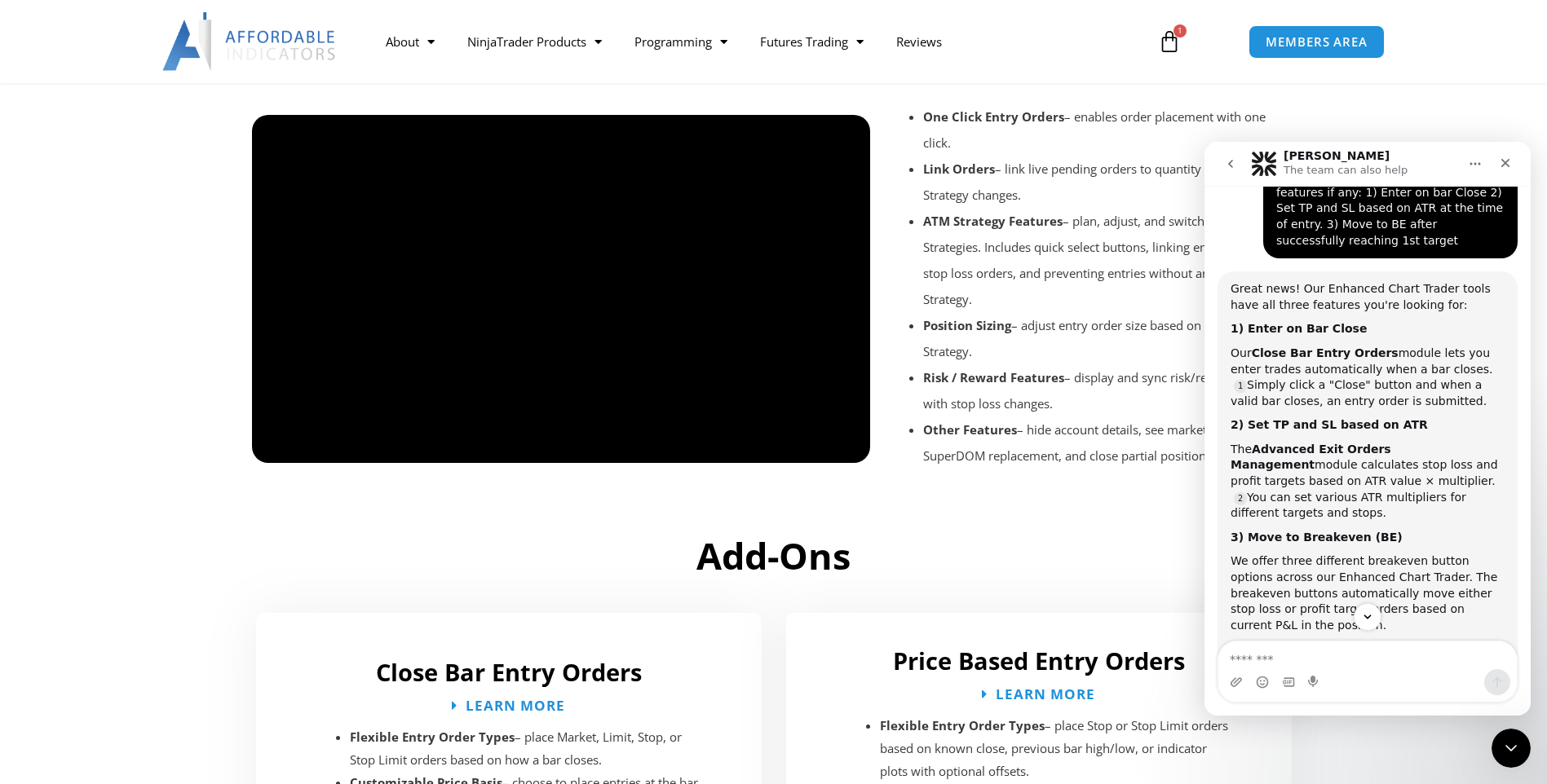
scroll to position [1876, 0]
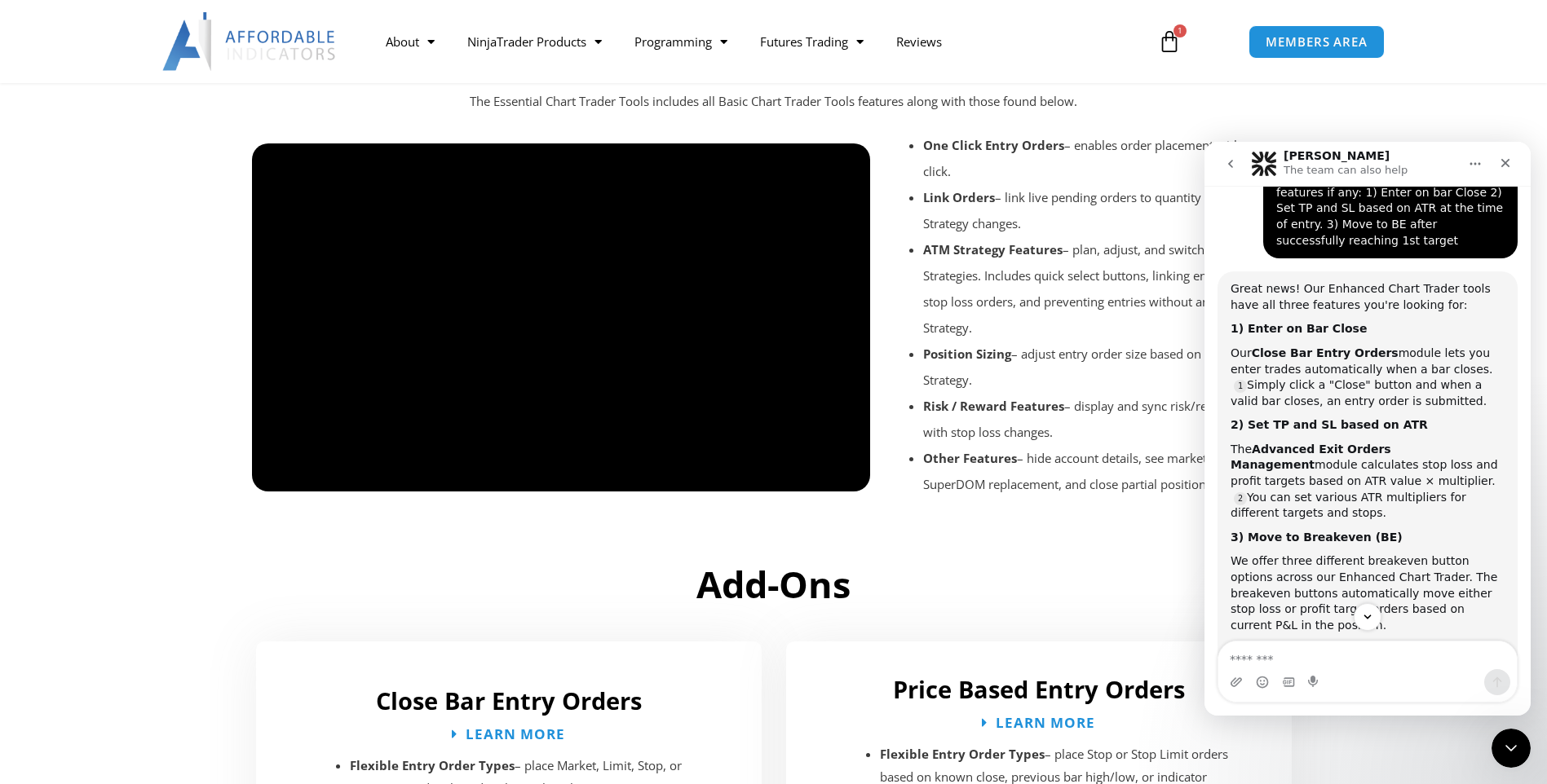
click at [277, 478] on div at bounding box center [561, 506] width 619 height 78
click at [286, 475] on div at bounding box center [561, 506] width 619 height 78
click at [283, 467] on div at bounding box center [561, 506] width 619 height 78
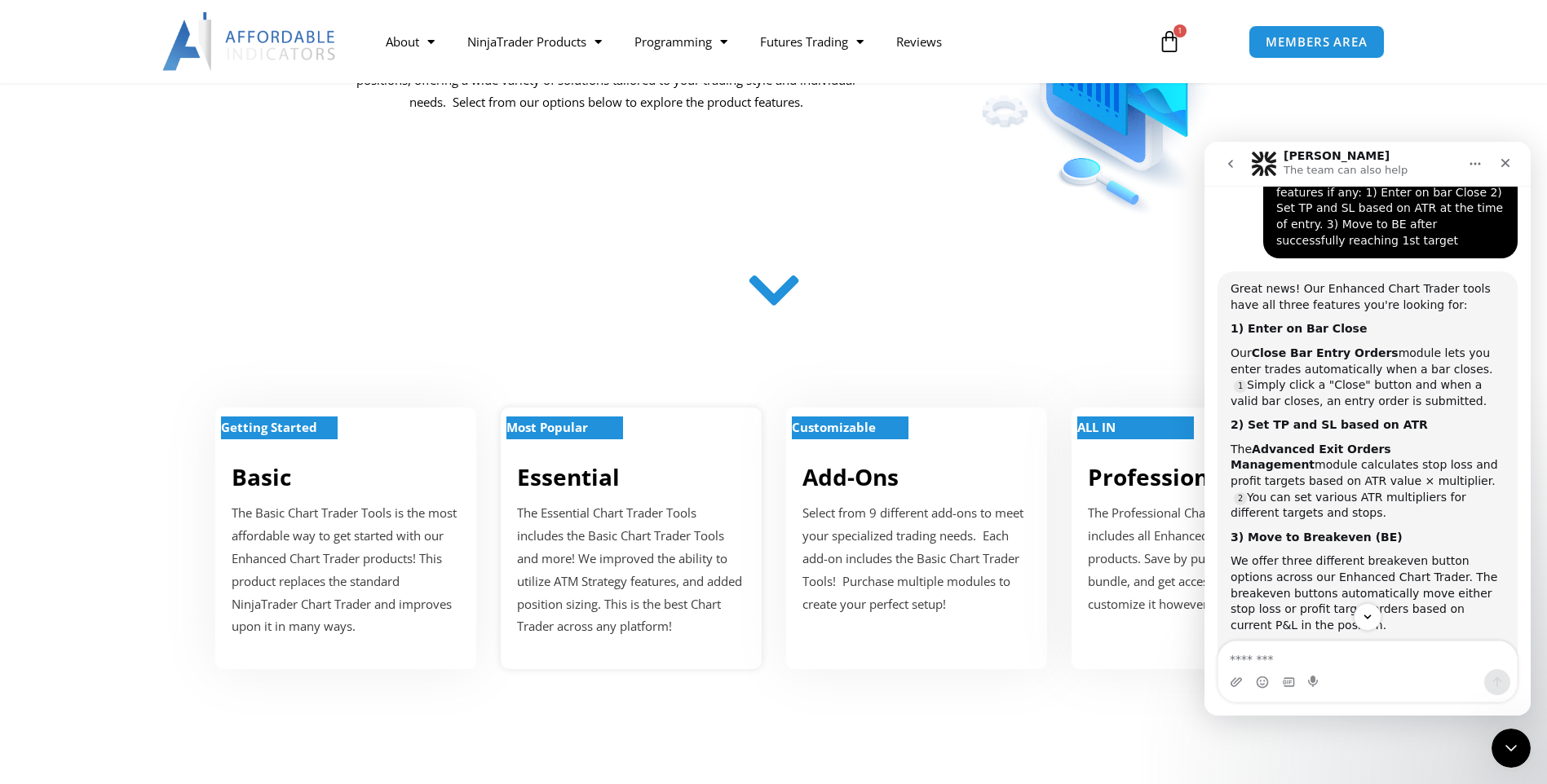
scroll to position [327, 0]
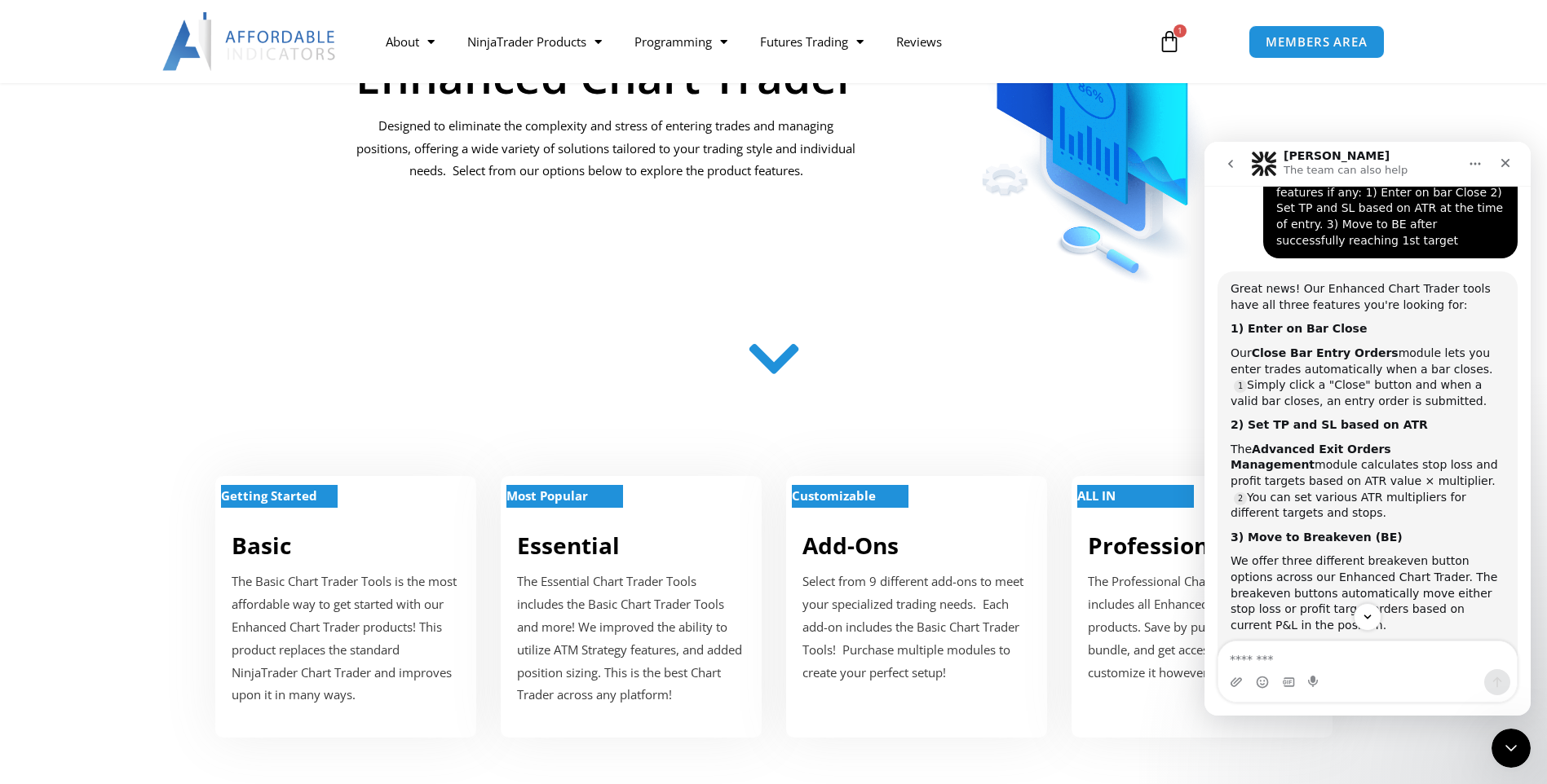
click at [764, 374] on icon at bounding box center [773, 359] width 58 height 58
click at [593, 560] on link "Essential" at bounding box center [569, 545] width 103 height 31
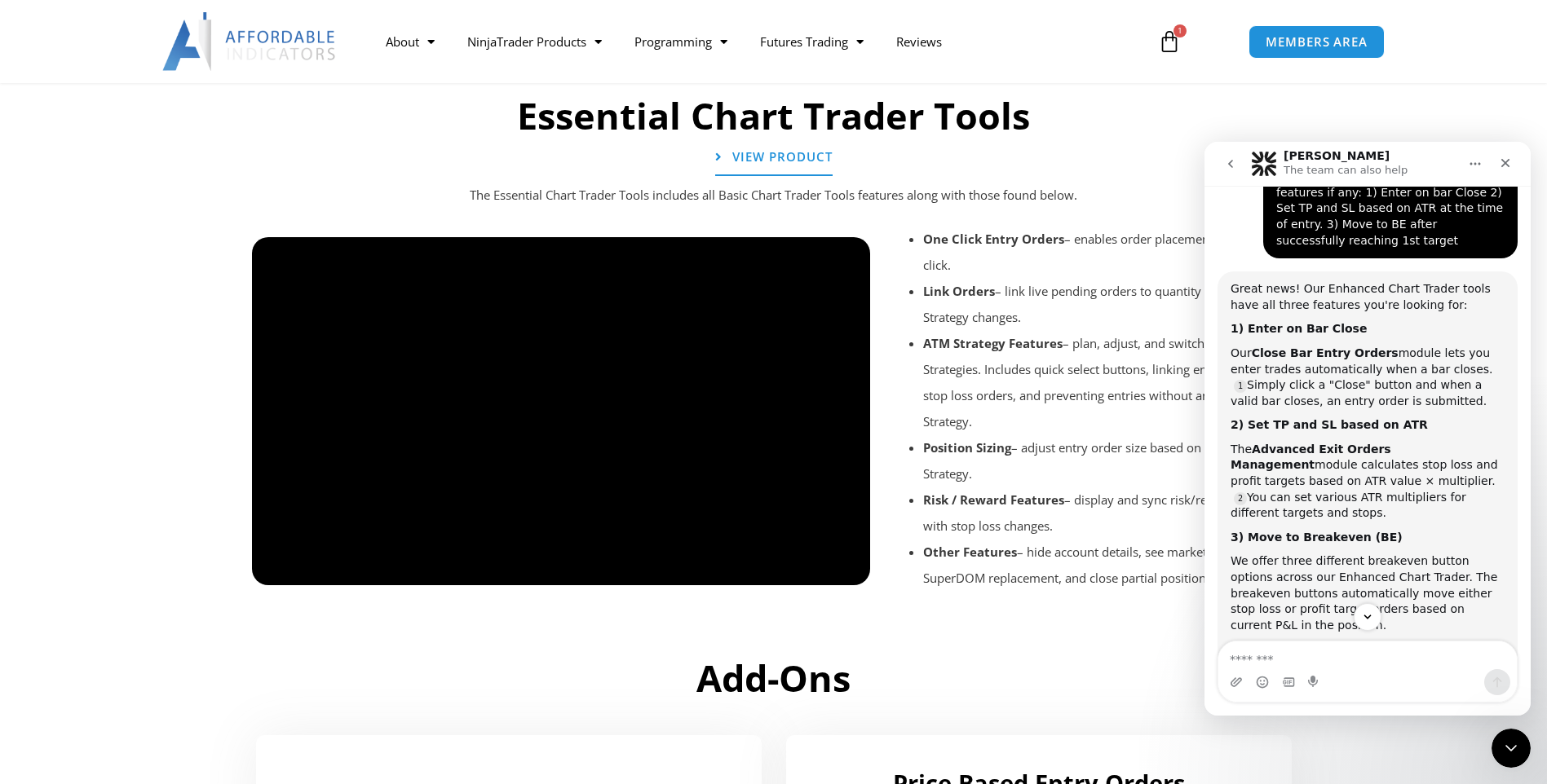
scroll to position [1788, 0]
